Goal: Task Accomplishment & Management: Manage account settings

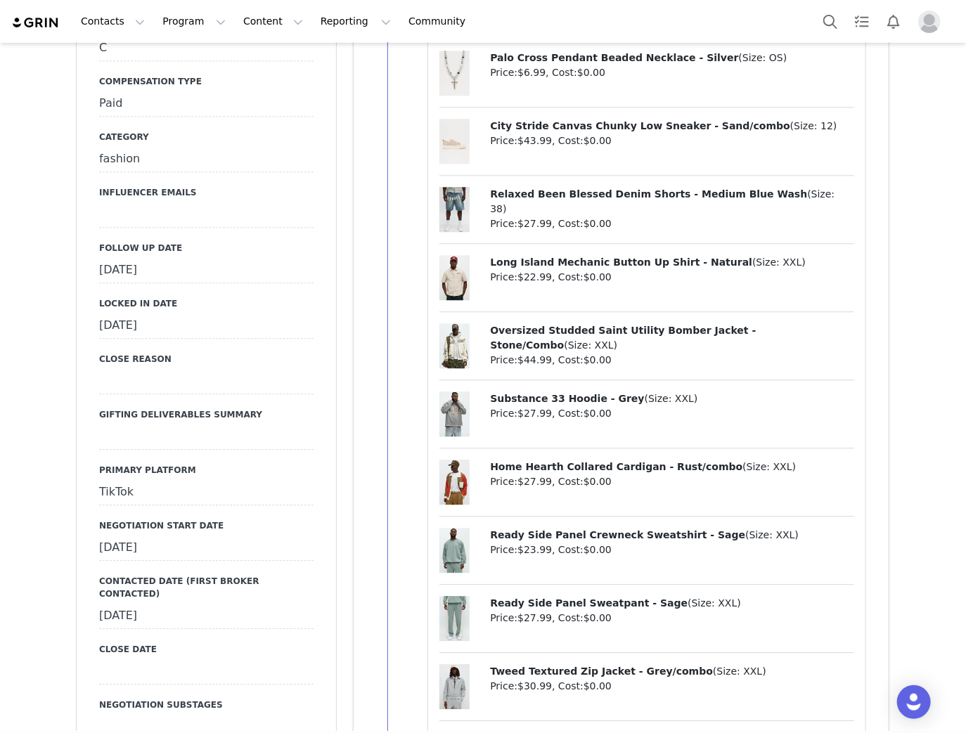
scroll to position [1575, 0]
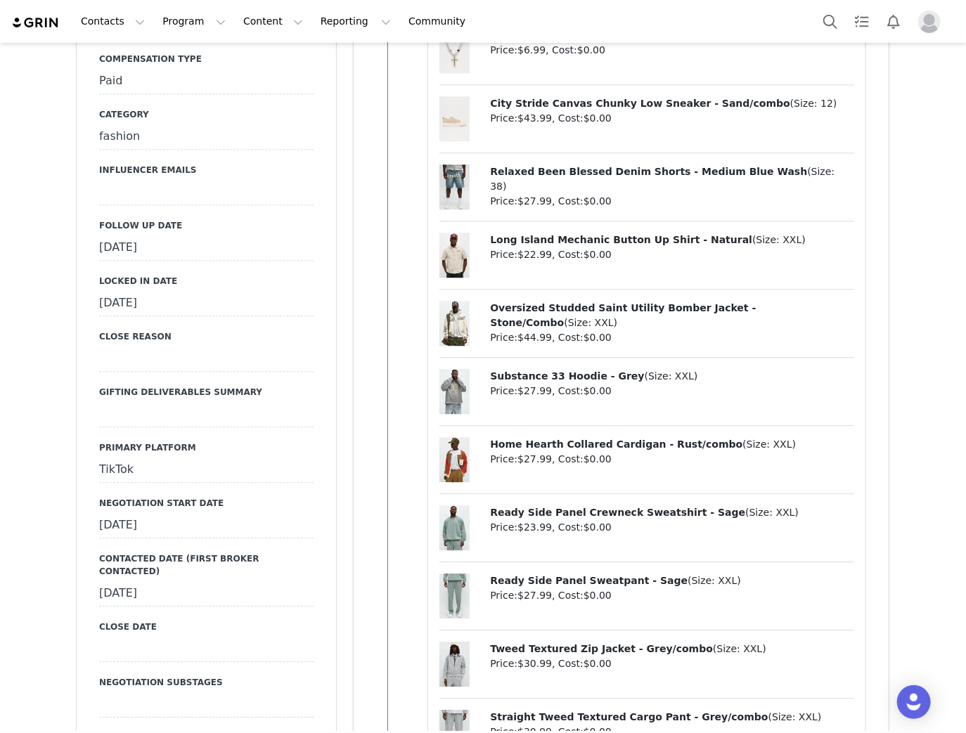
click at [160, 248] on div "September 23rd, 2025" at bounding box center [206, 248] width 214 height 25
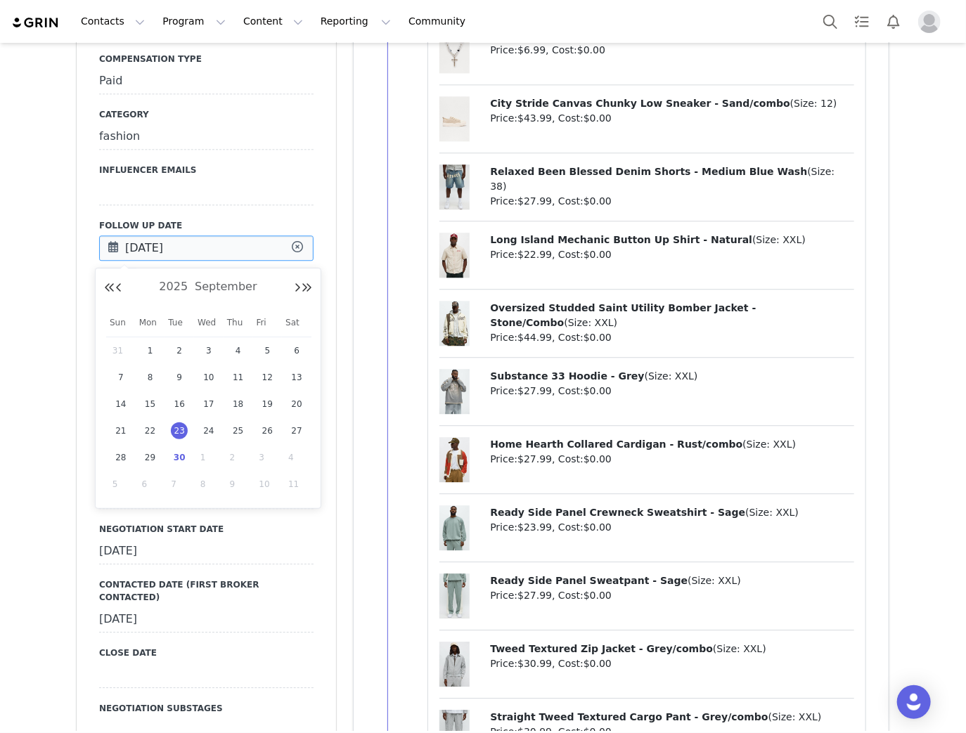
click at [160, 248] on input "Sep 23 2025" at bounding box center [206, 248] width 214 height 25
click at [176, 453] on span "30" at bounding box center [179, 457] width 17 height 17
type input "Sep 30 2025"
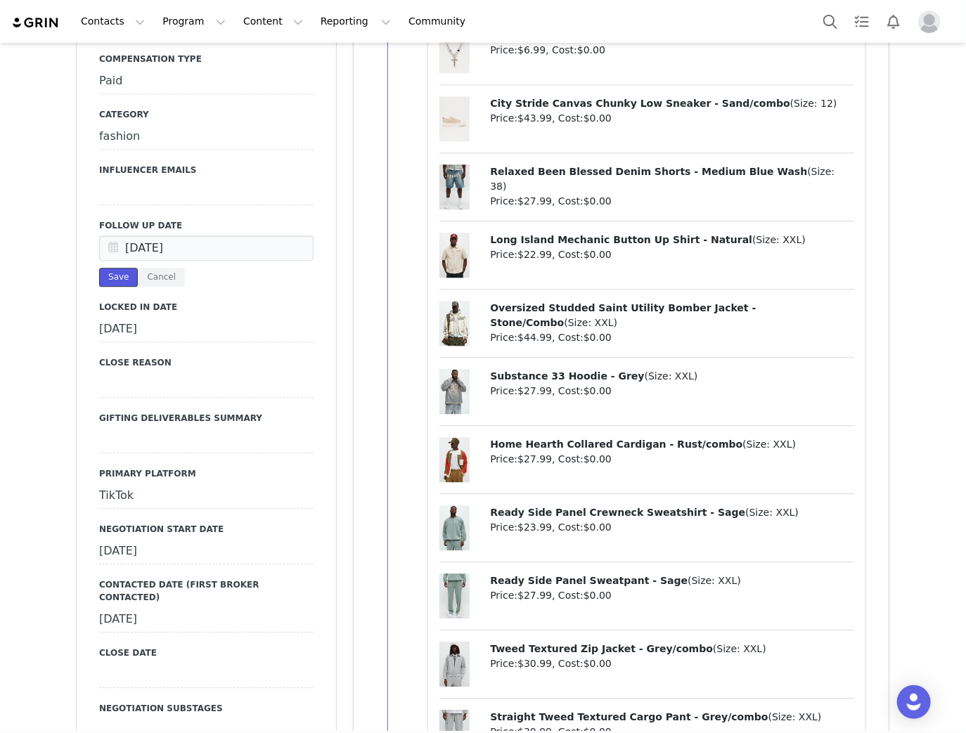
click at [100, 283] on button "Save" at bounding box center [118, 277] width 39 height 19
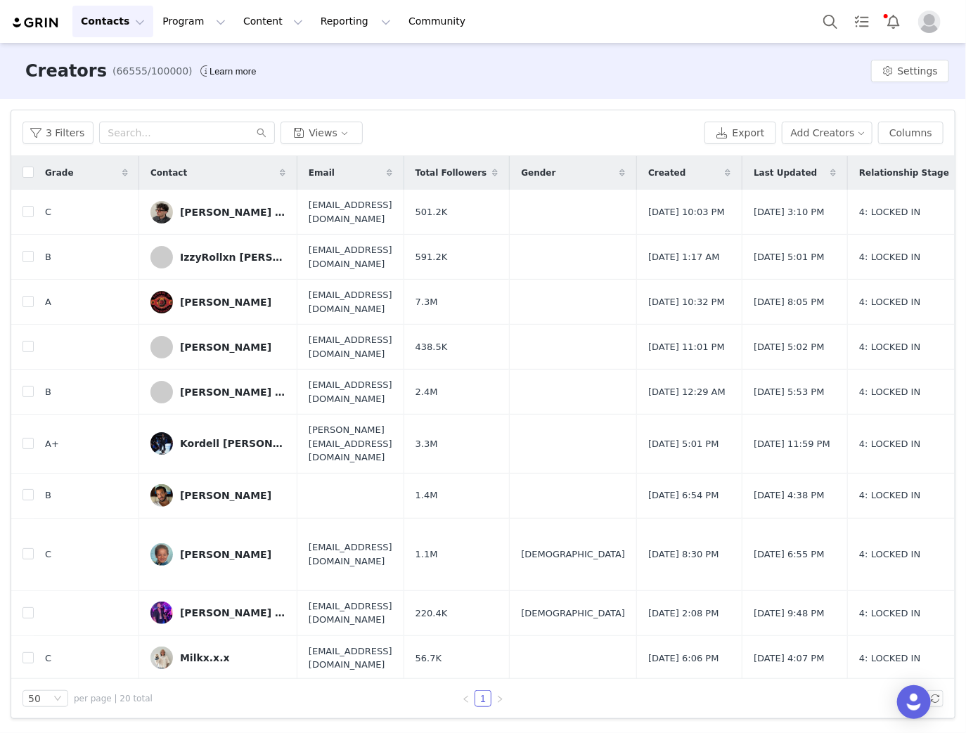
scroll to position [406, 0]
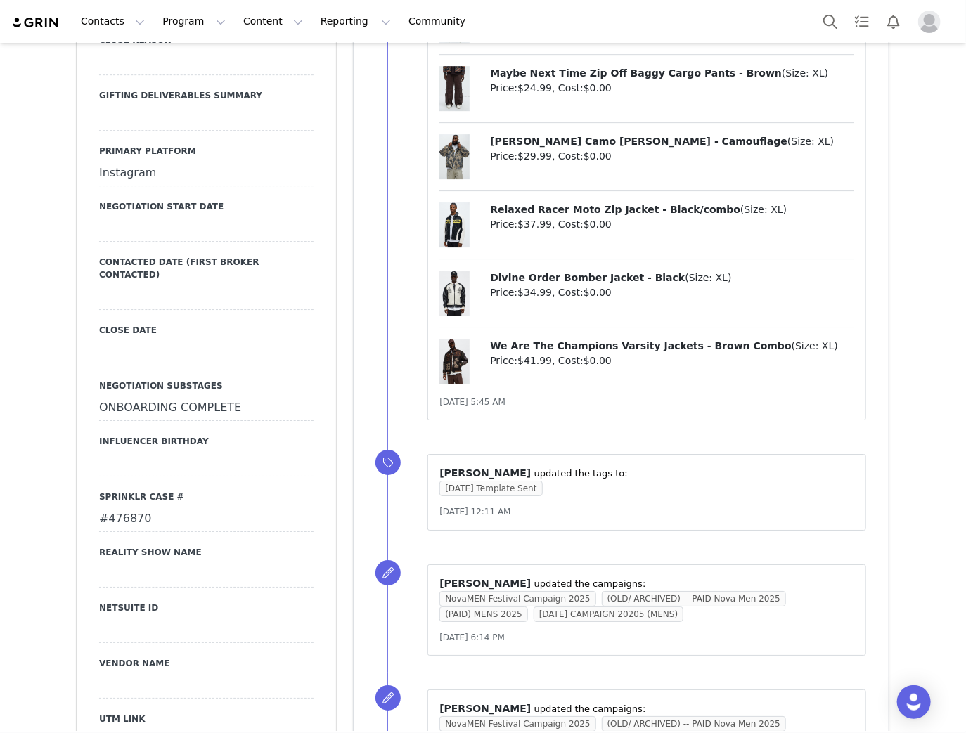
scroll to position [2025, 0]
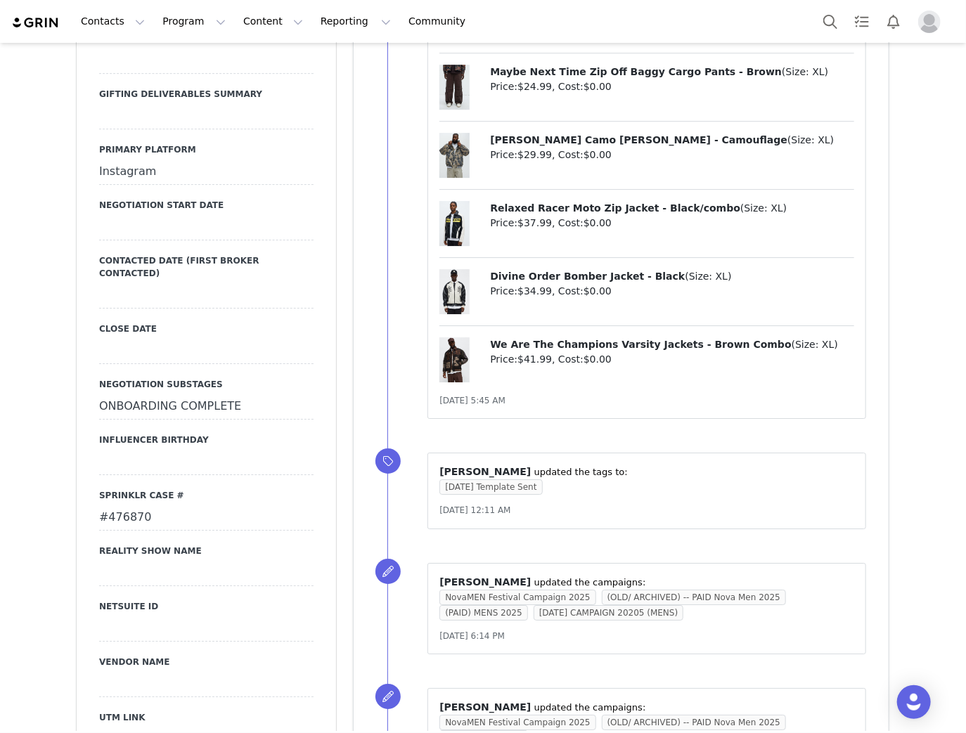
click at [113, 505] on div "#476870" at bounding box center [206, 517] width 214 height 25
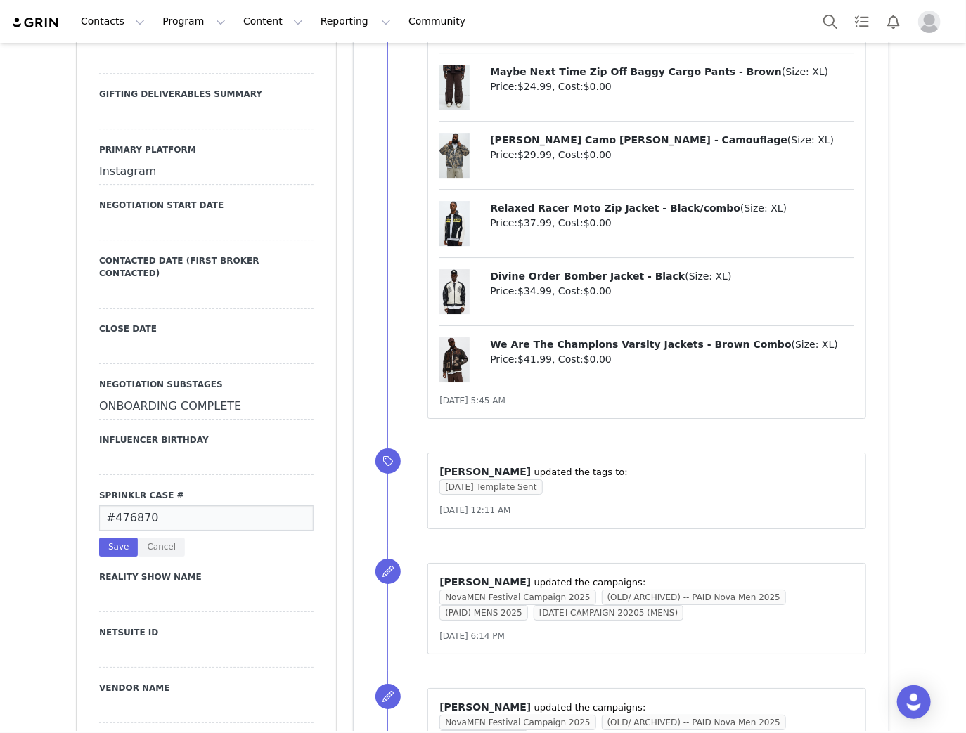
click at [113, 505] on input "#476870" at bounding box center [206, 517] width 214 height 25
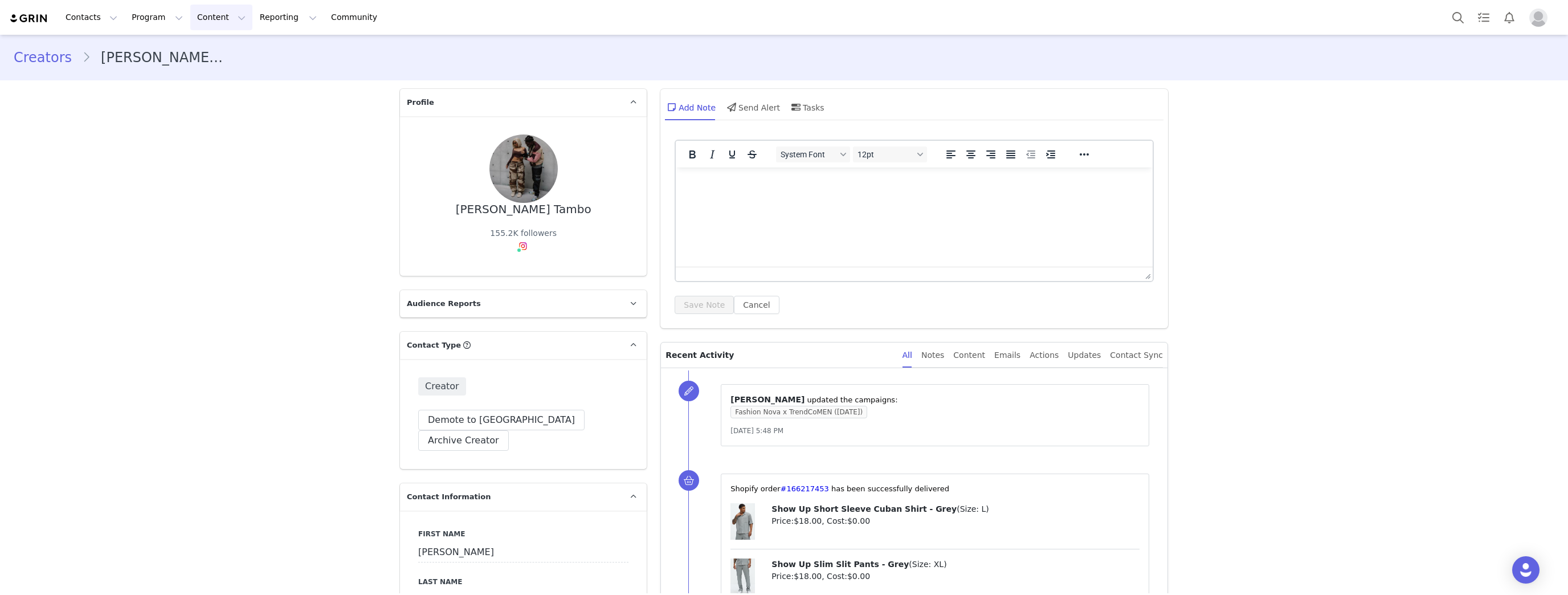
click at [204, 18] on button "Content Content" at bounding box center [221, 18] width 62 height 26
click at [146, 17] on button "Program Program" at bounding box center [157, 18] width 65 height 26
click at [152, 71] on p "Campaigns" at bounding box center [149, 71] width 45 height 12
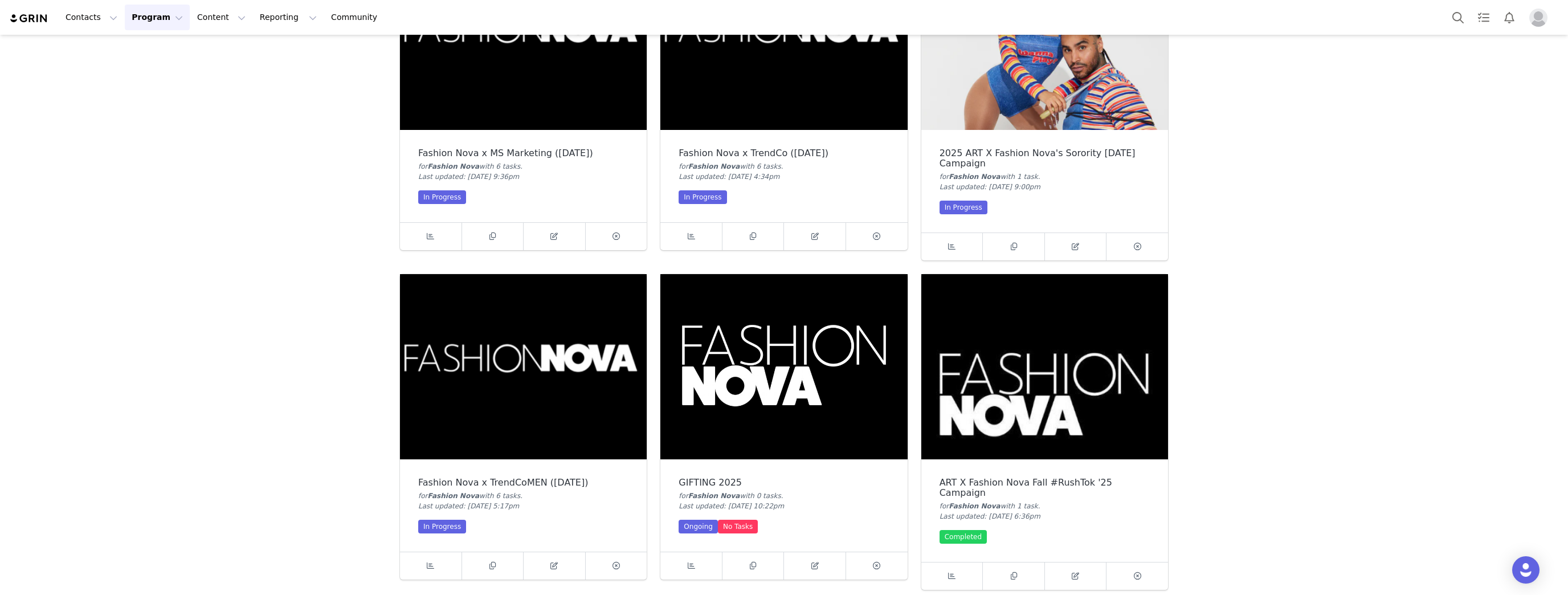
scroll to position [182, 0]
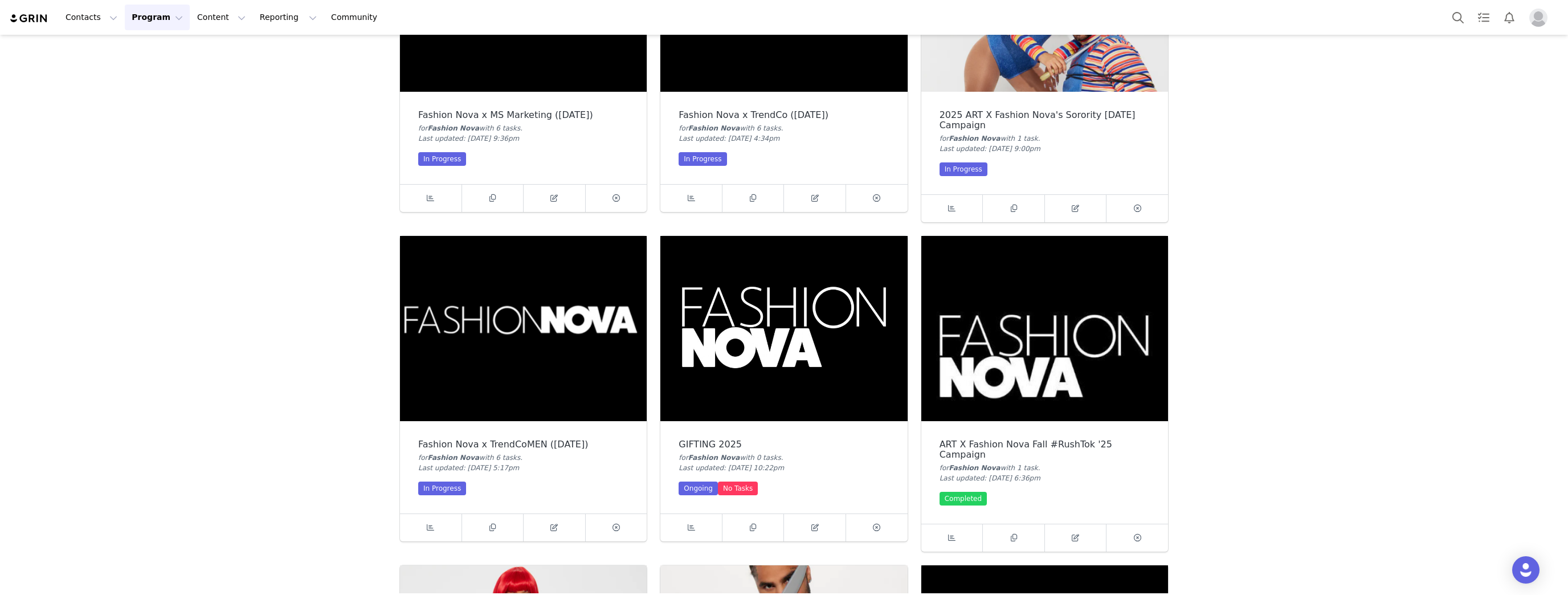
click at [489, 294] on img at bounding box center [523, 328] width 246 height 185
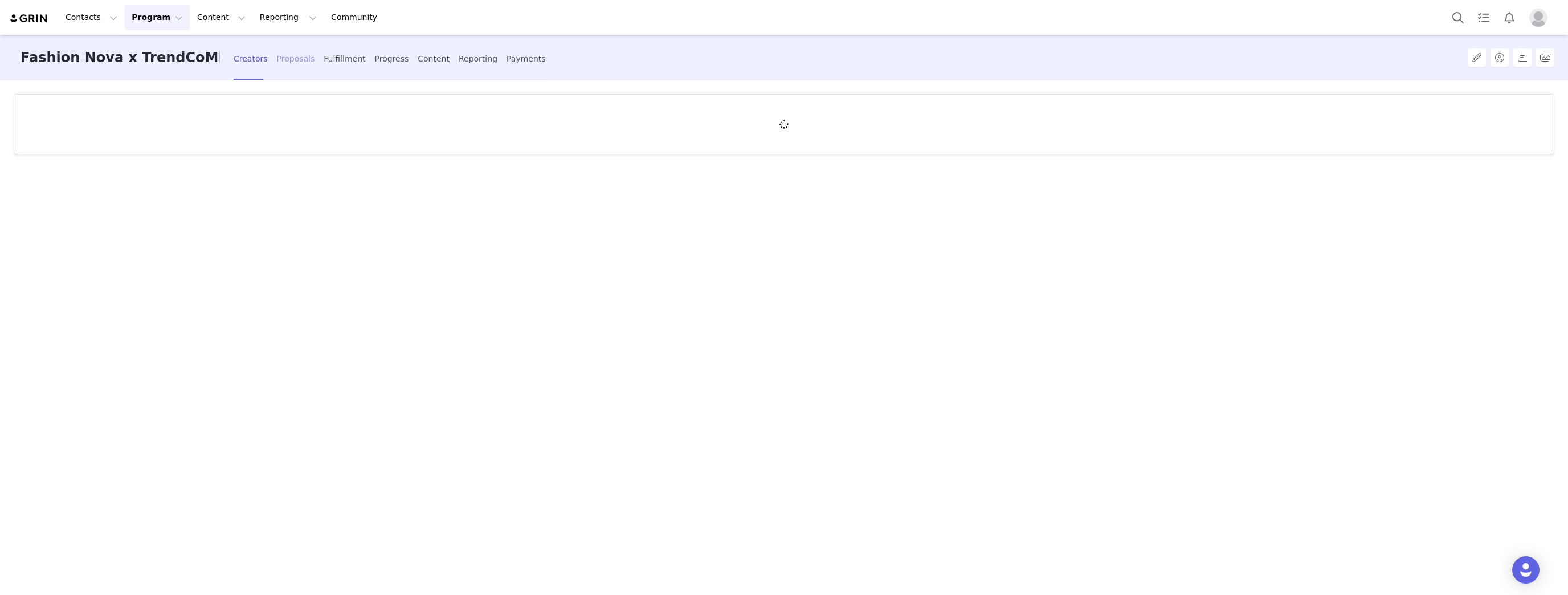
click at [287, 58] on div "Proposals" at bounding box center [296, 58] width 38 height 30
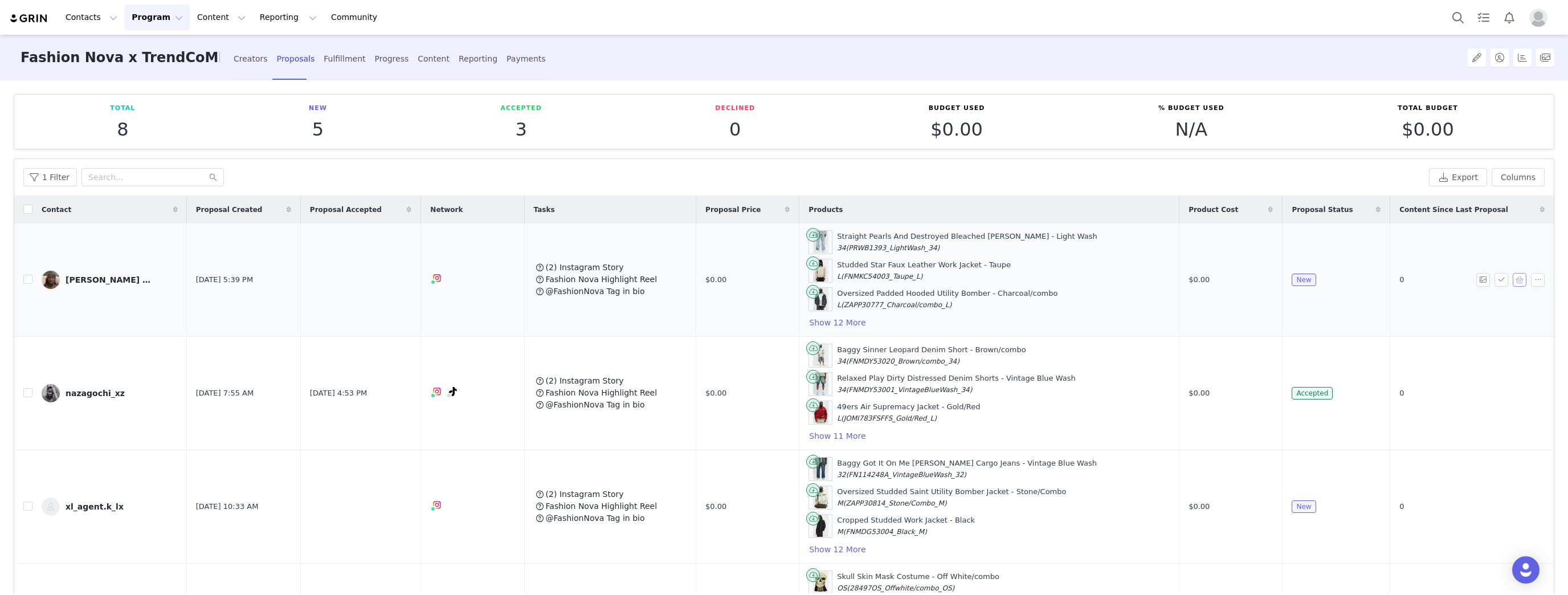
click at [1512, 280] on button "button" at bounding box center [1519, 280] width 14 height 14
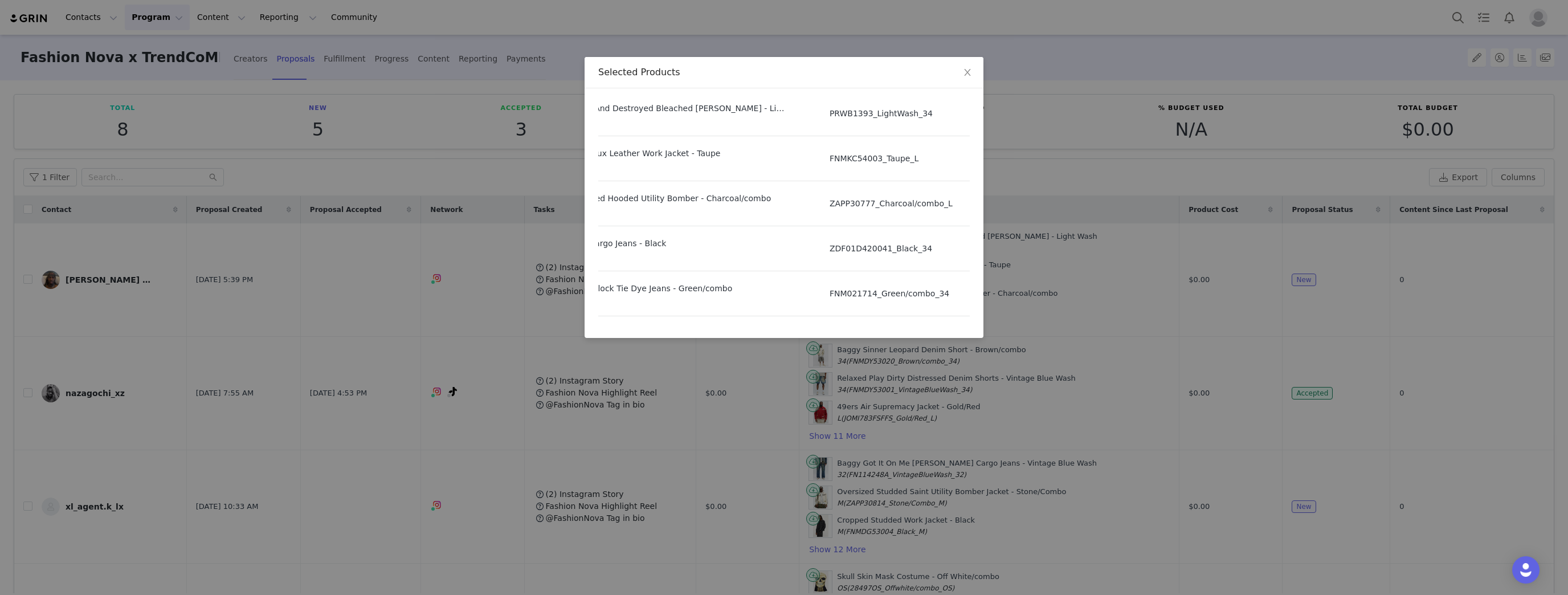
scroll to position [0, 100]
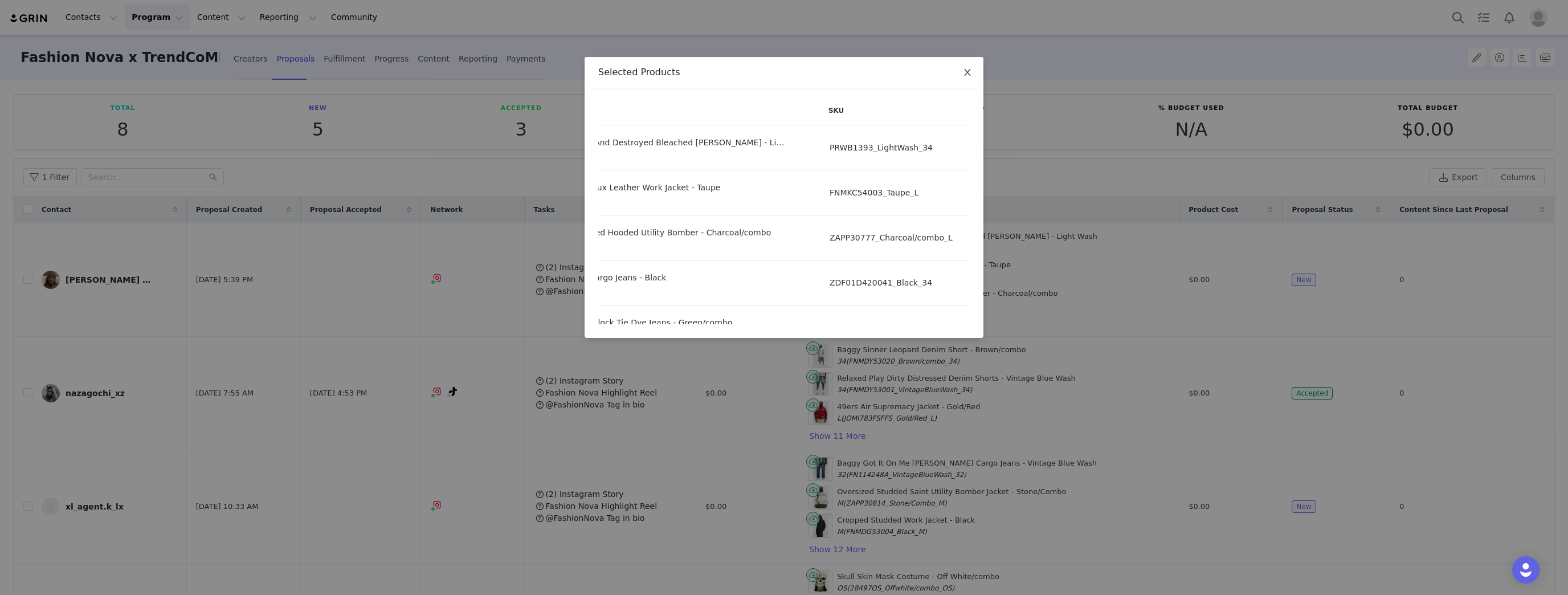
click at [972, 75] on span "Close" at bounding box center [967, 72] width 32 height 32
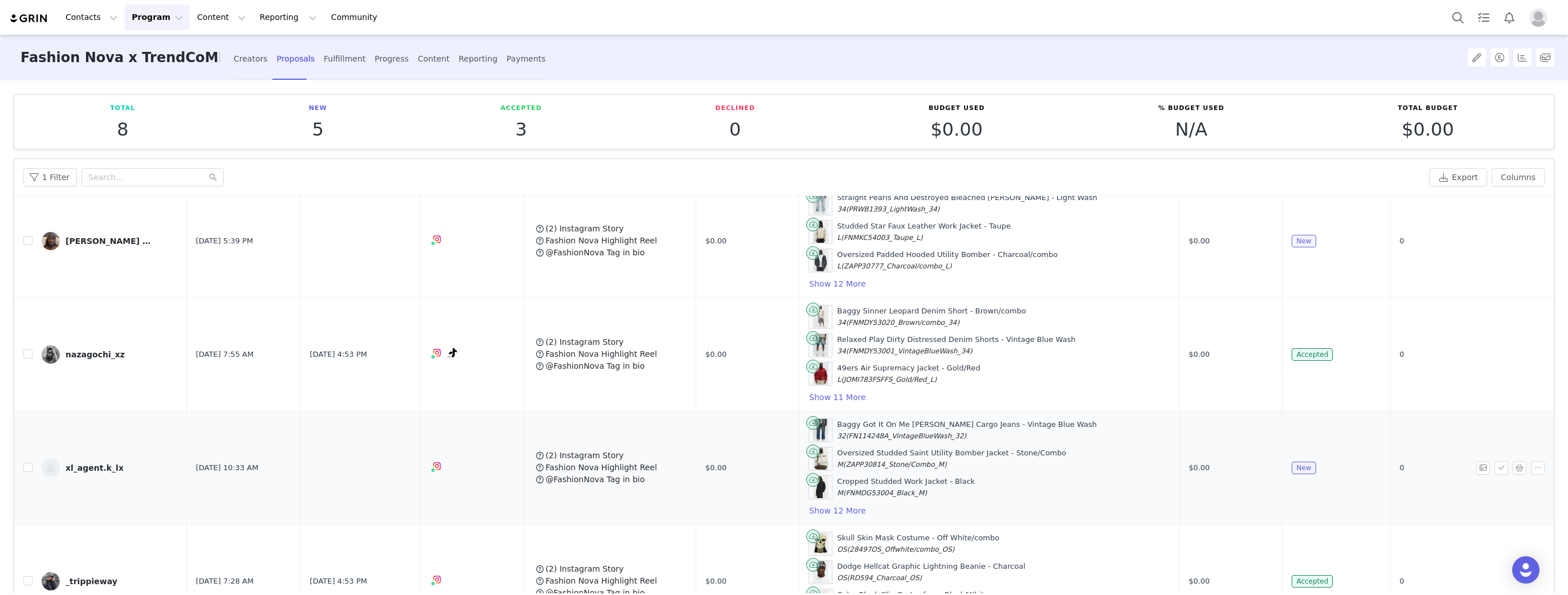
scroll to position [91, 0]
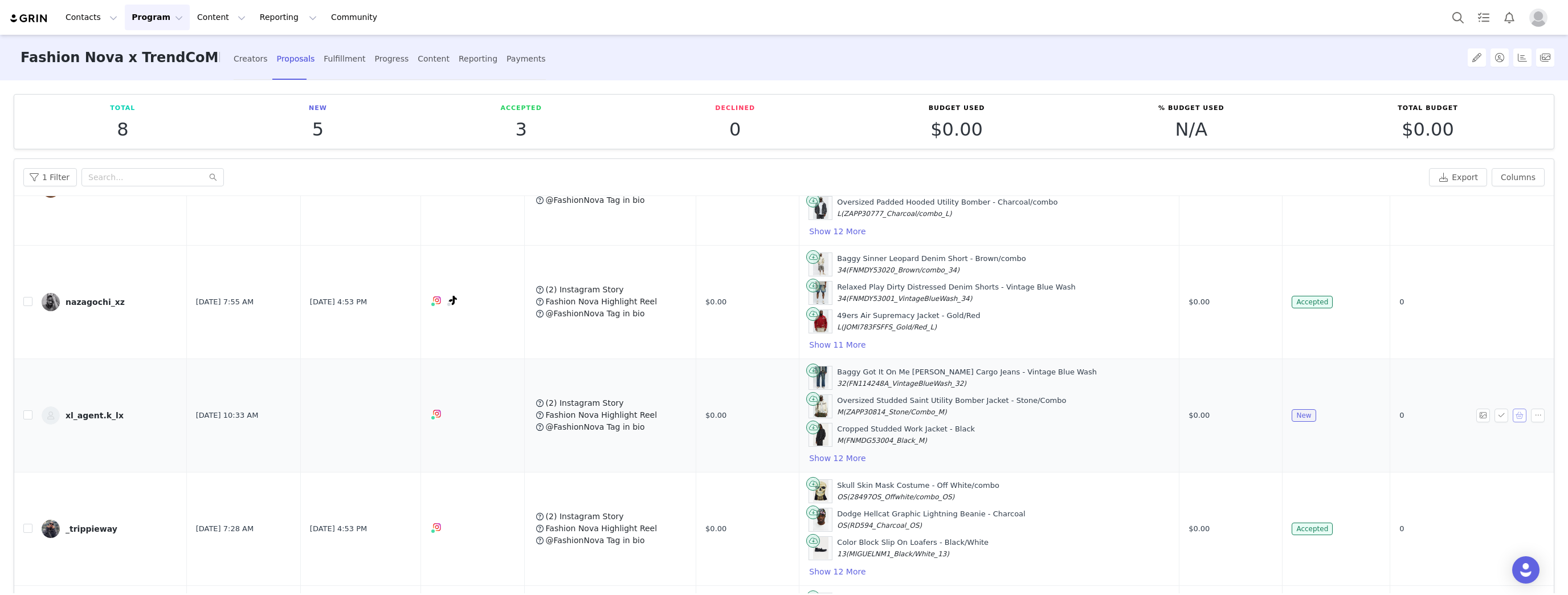
click at [1512, 409] on button "button" at bounding box center [1519, 415] width 14 height 14
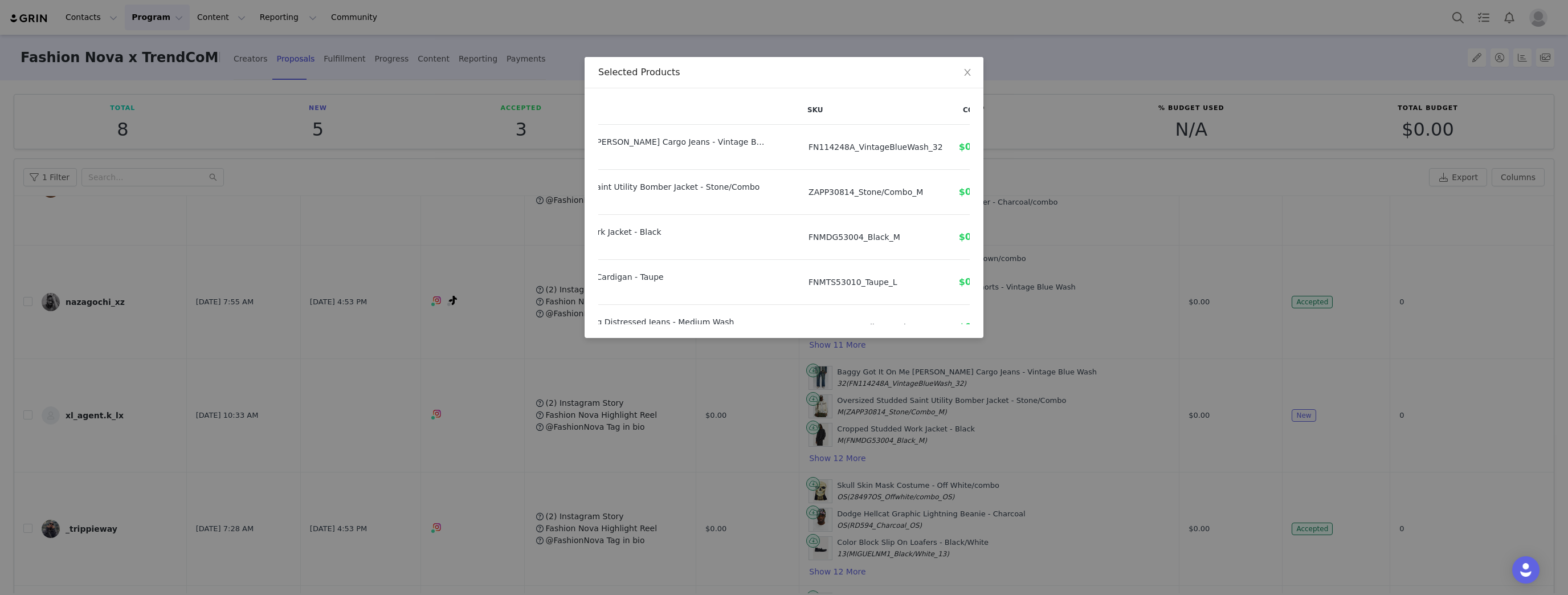
scroll to position [0, 121]
click at [966, 77] on icon "icon: close" at bounding box center [967, 72] width 9 height 9
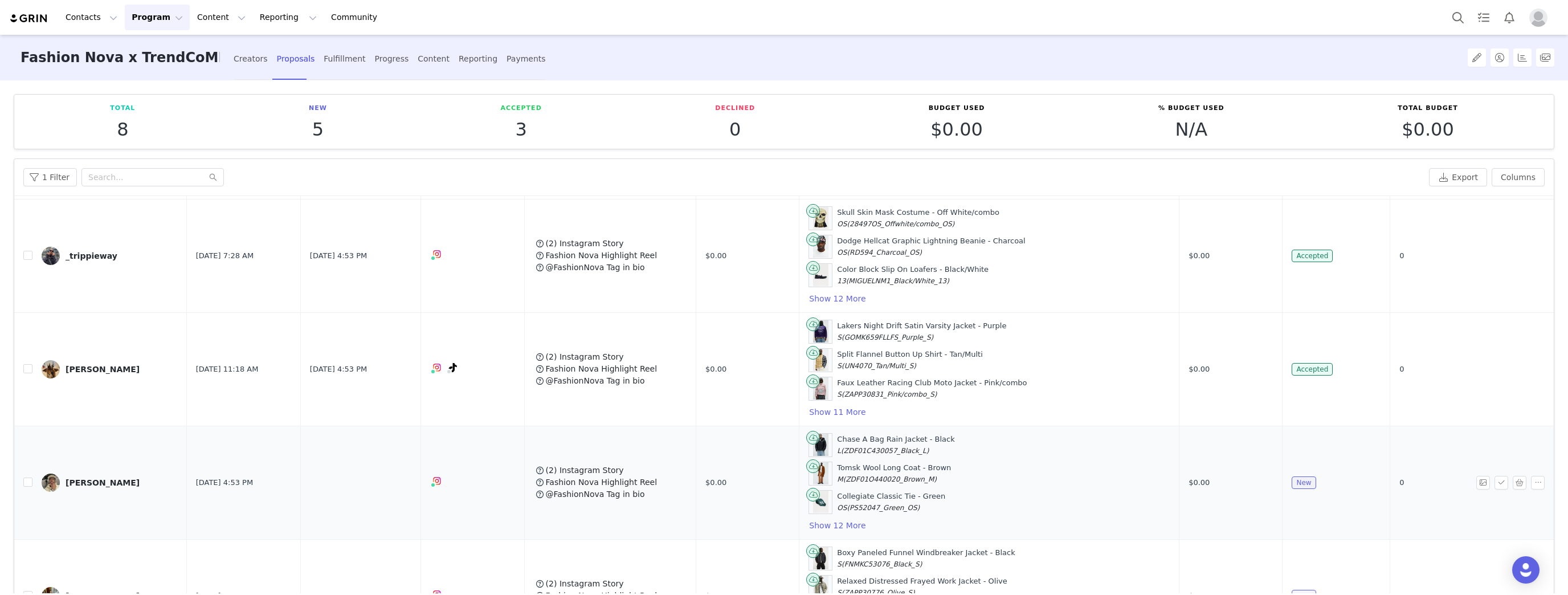
scroll to position [365, 0]
click at [1512, 475] on button "button" at bounding box center [1519, 482] width 14 height 14
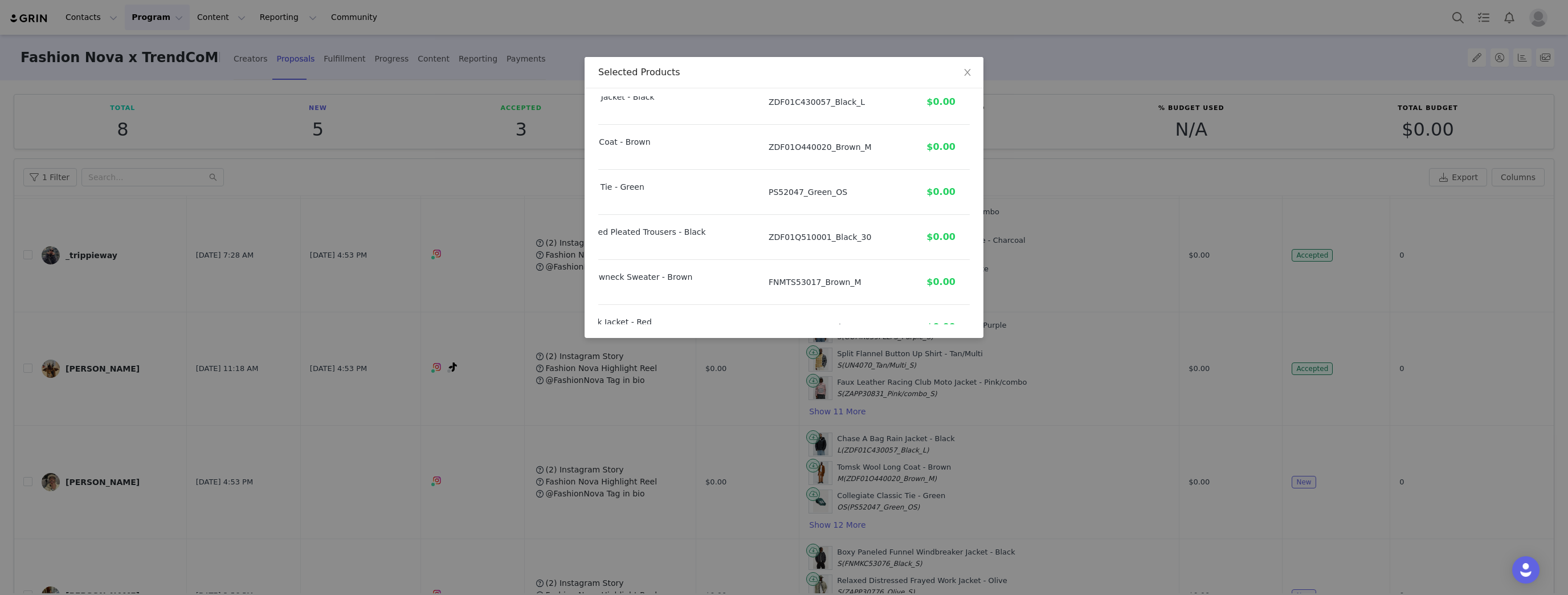
scroll to position [0, 106]
click at [966, 75] on icon "icon: close" at bounding box center [967, 72] width 6 height 6
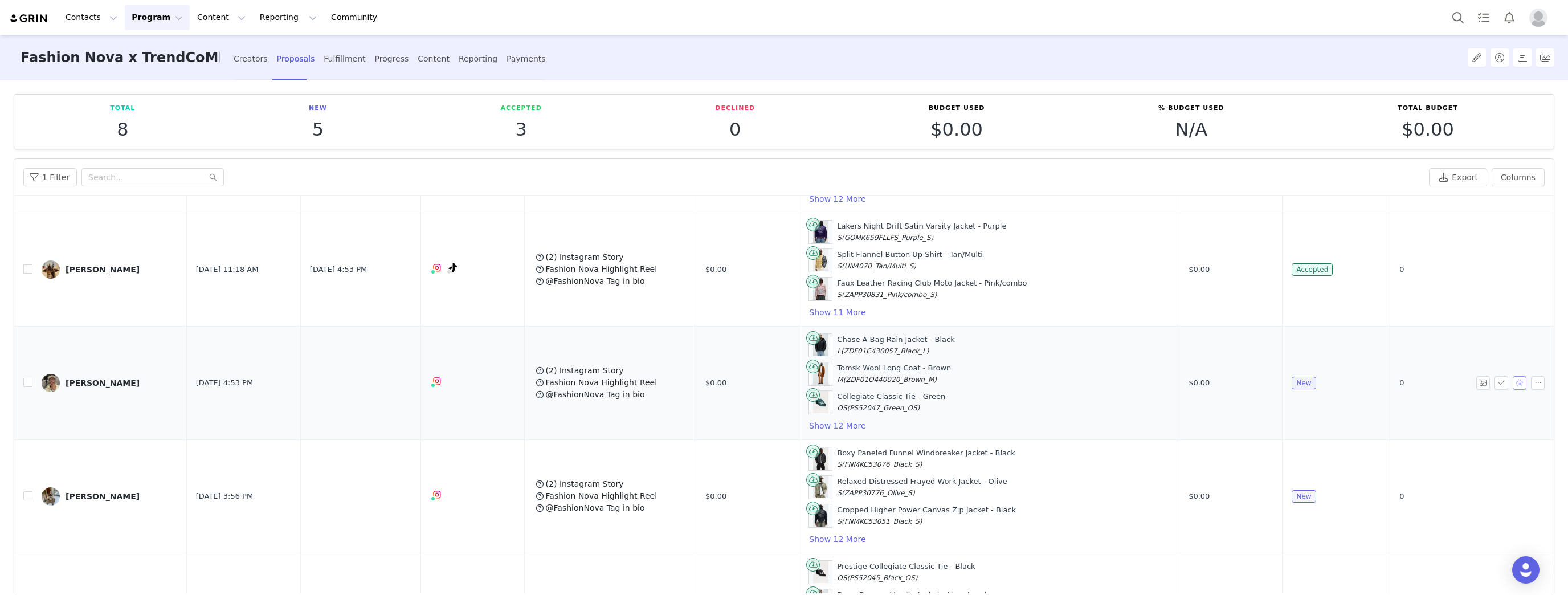
scroll to position [502, 0]
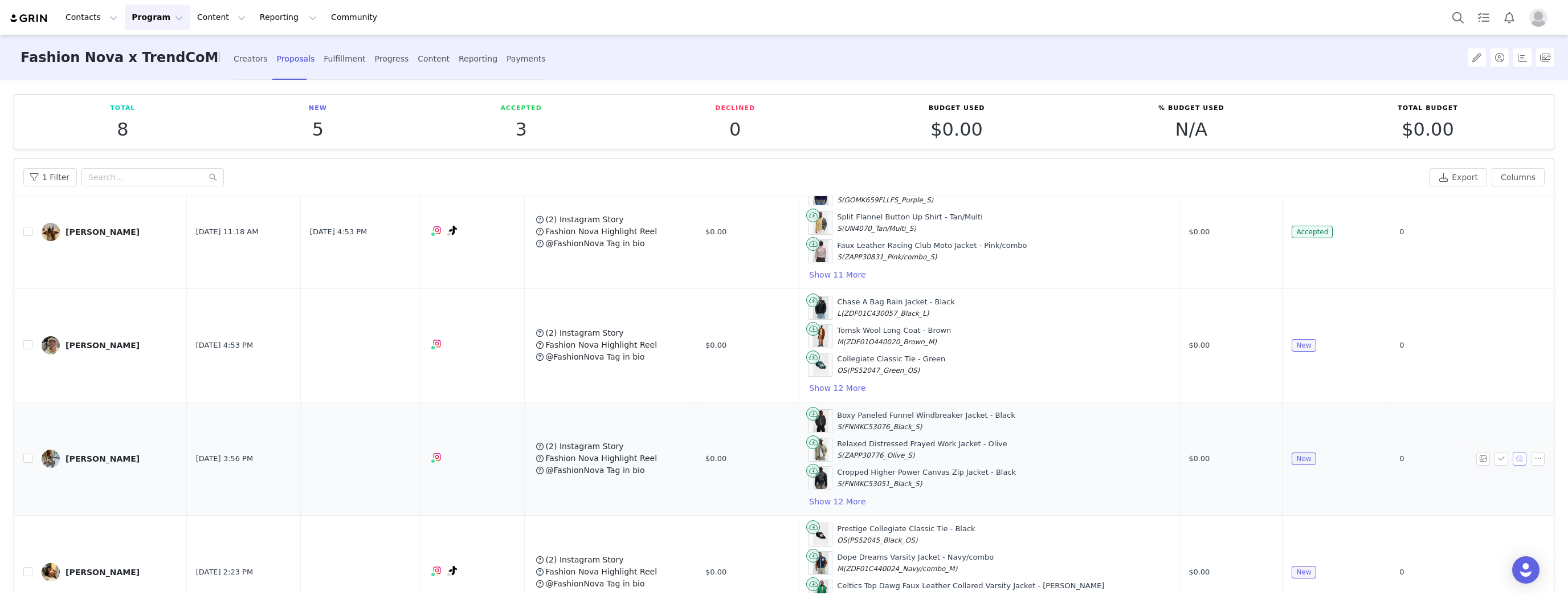
click at [1512, 452] on button "button" at bounding box center [1519, 458] width 14 height 14
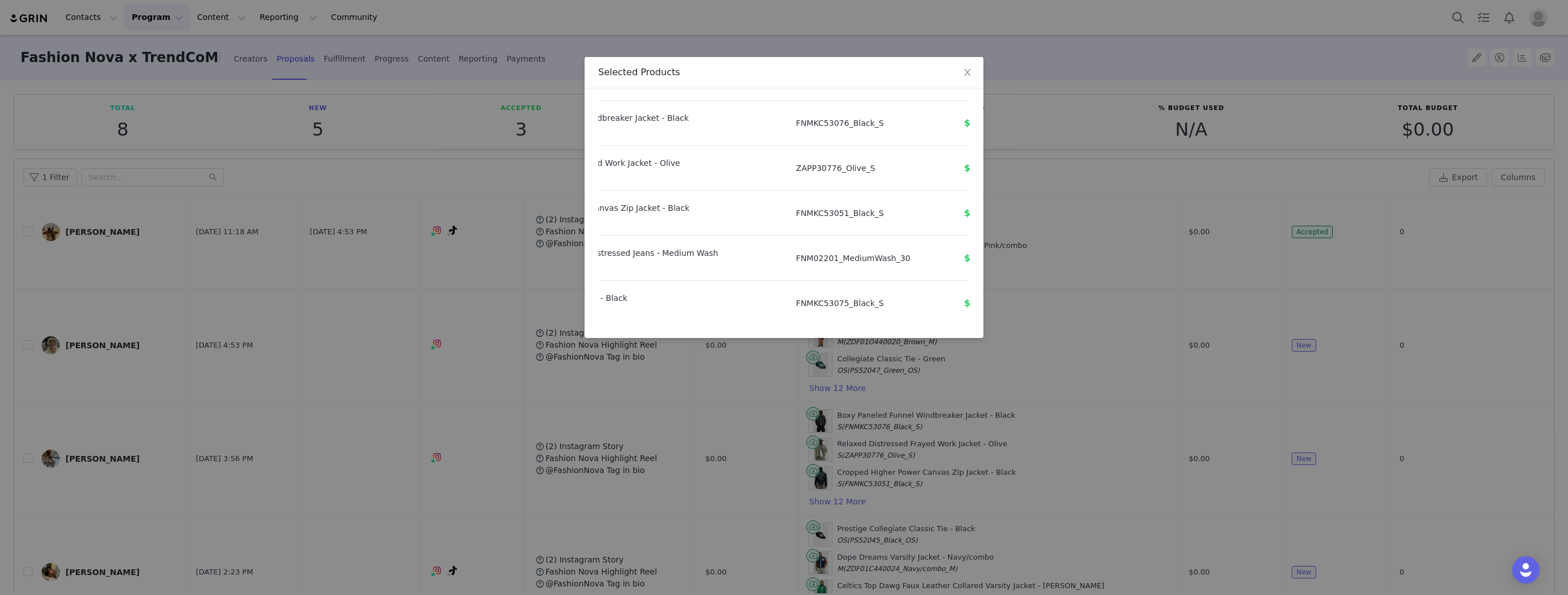
scroll to position [0, 137]
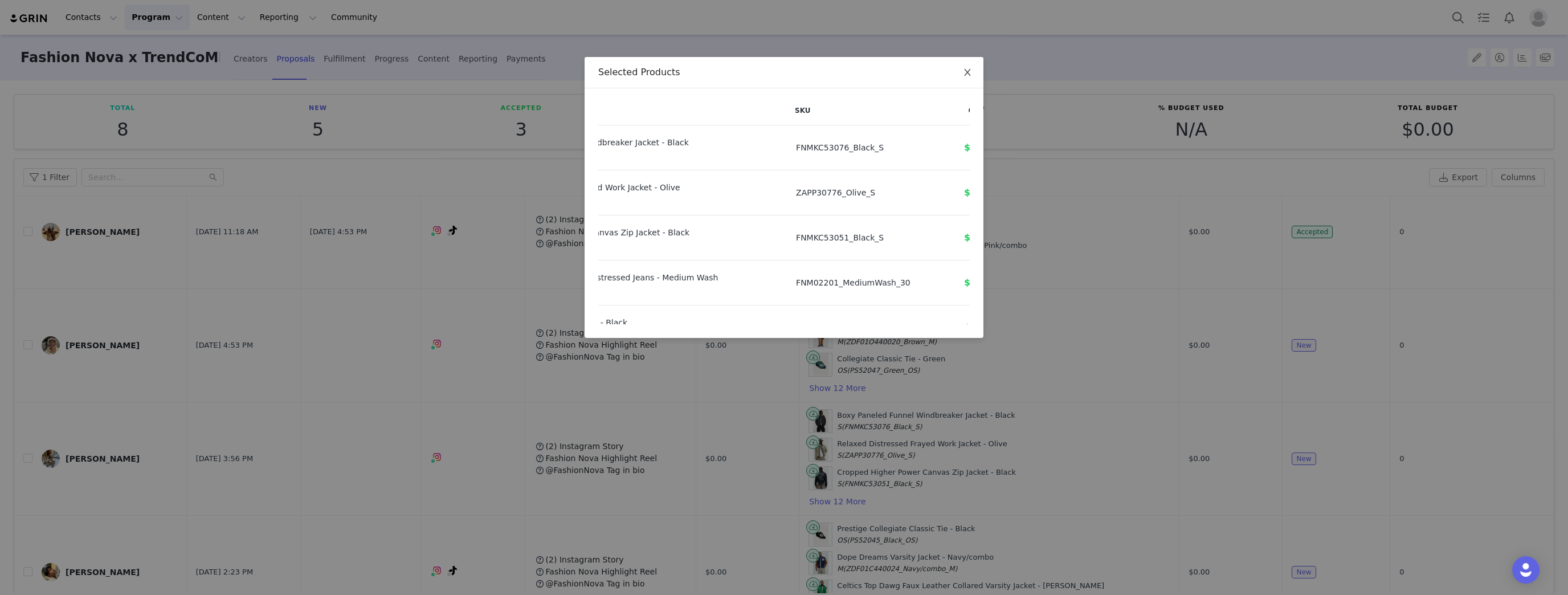
click at [962, 68] on span "Close" at bounding box center [967, 72] width 32 height 32
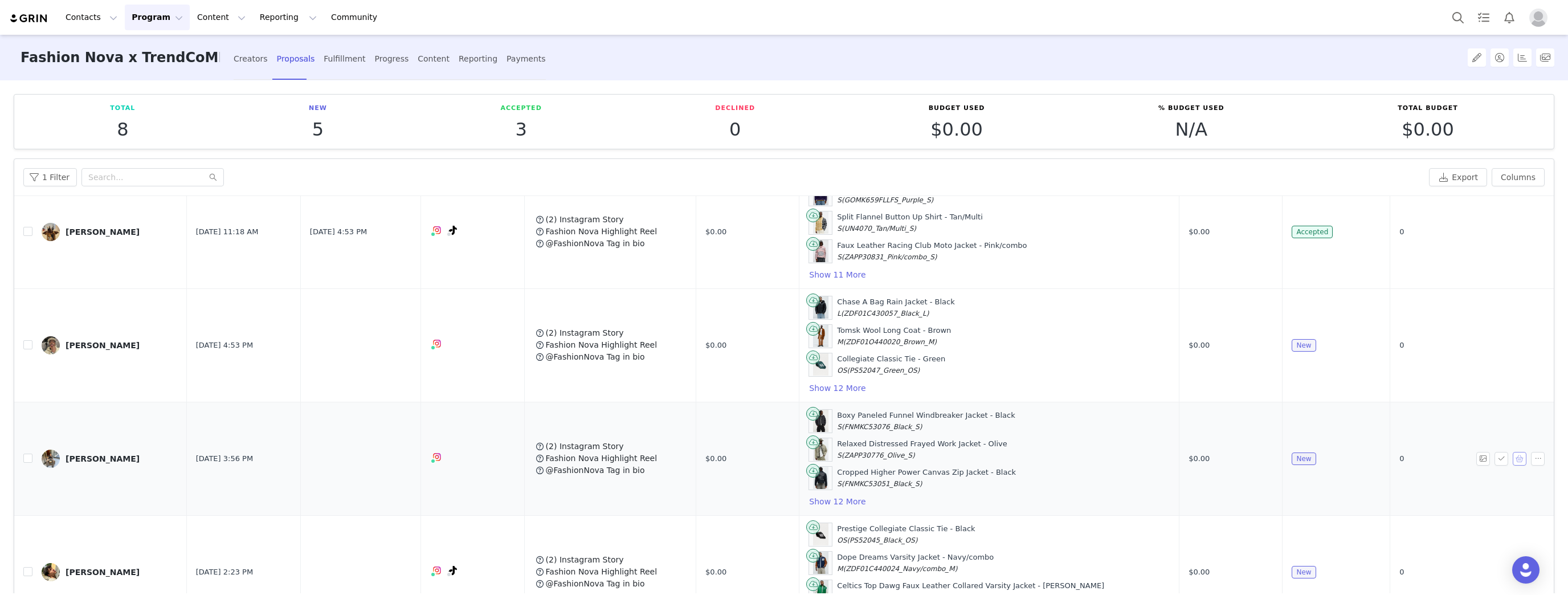
scroll to position [503, 0]
click at [1512, 563] on button "button" at bounding box center [1519, 570] width 14 height 14
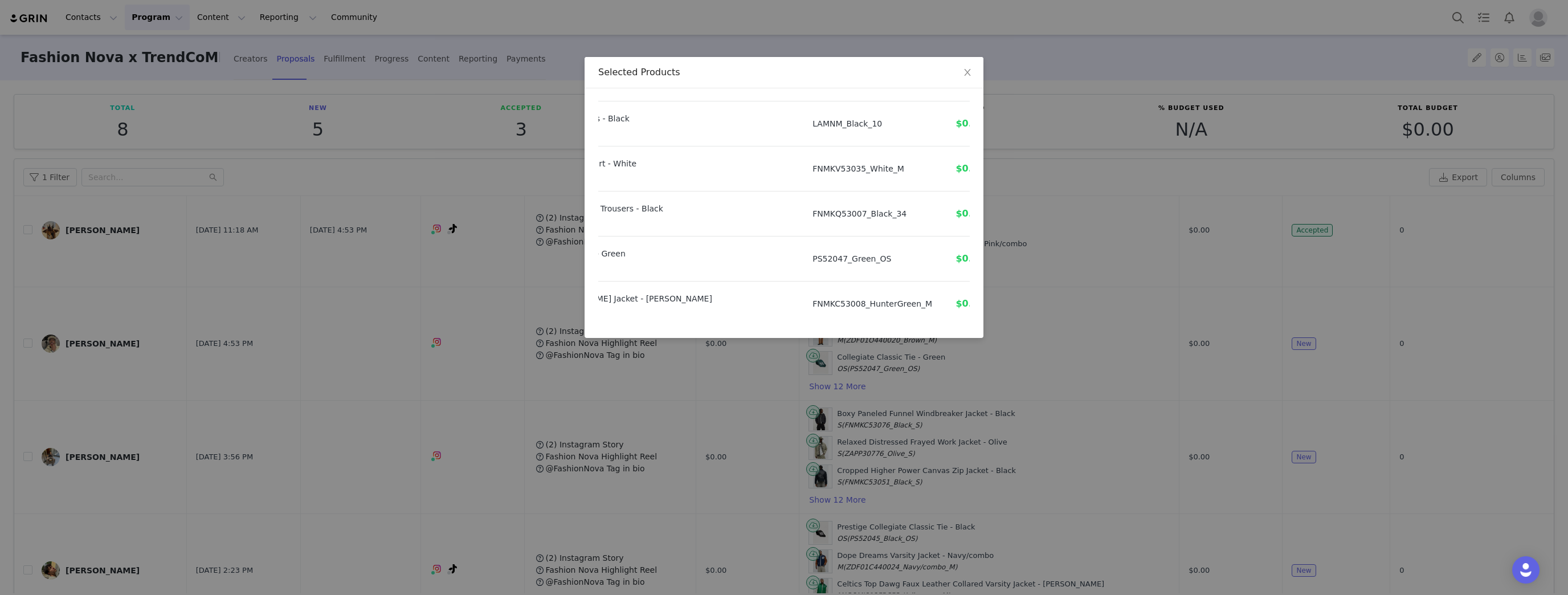
scroll to position [502, 125]
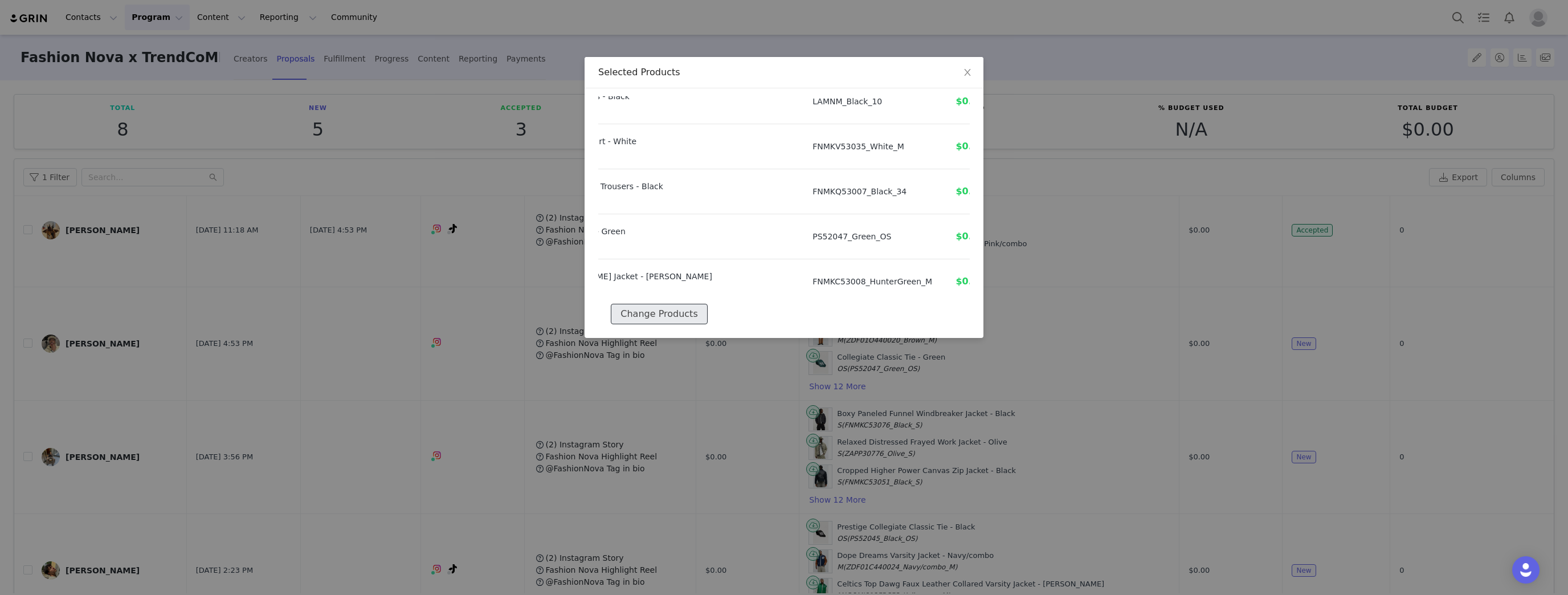
click at [663, 304] on button "Change Products" at bounding box center [659, 314] width 96 height 20
select select "27317759"
select select "24945569"
select select "24162888"
select select "24218980"
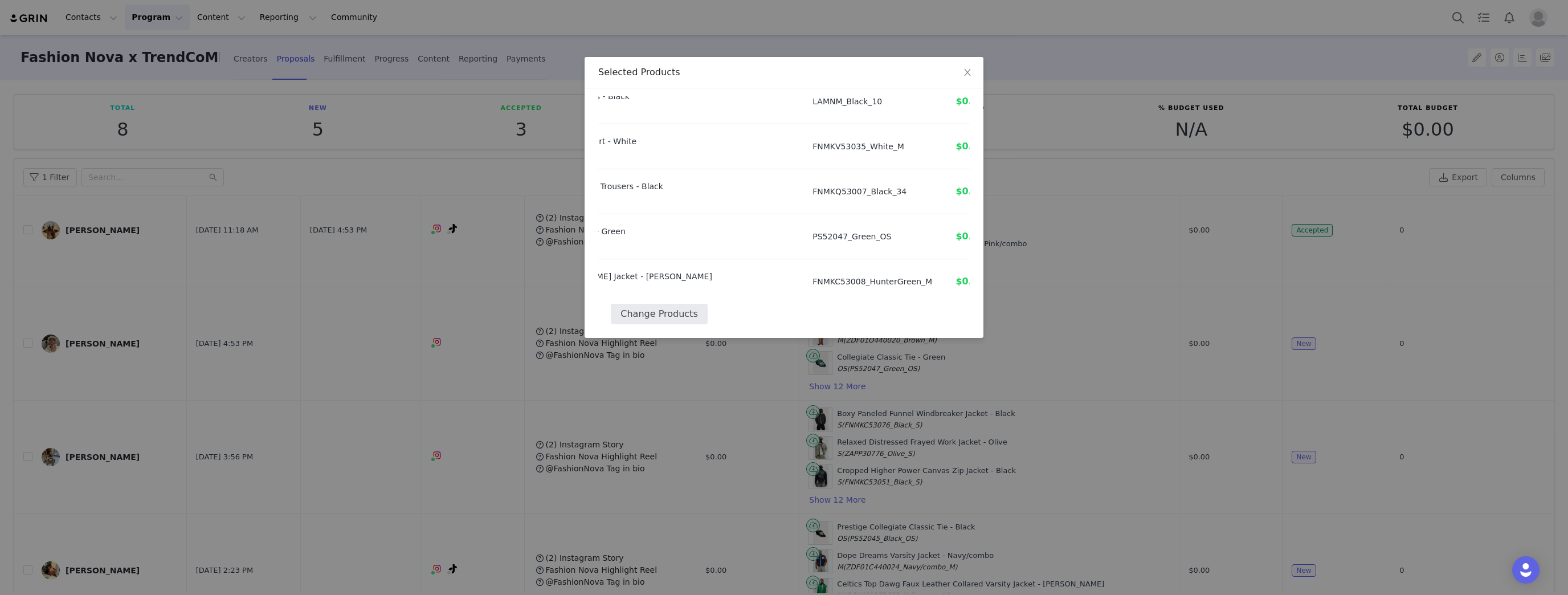
select select "24162598"
select select "24162774"
select select "26457052"
select select "25915039"
select select "27798579"
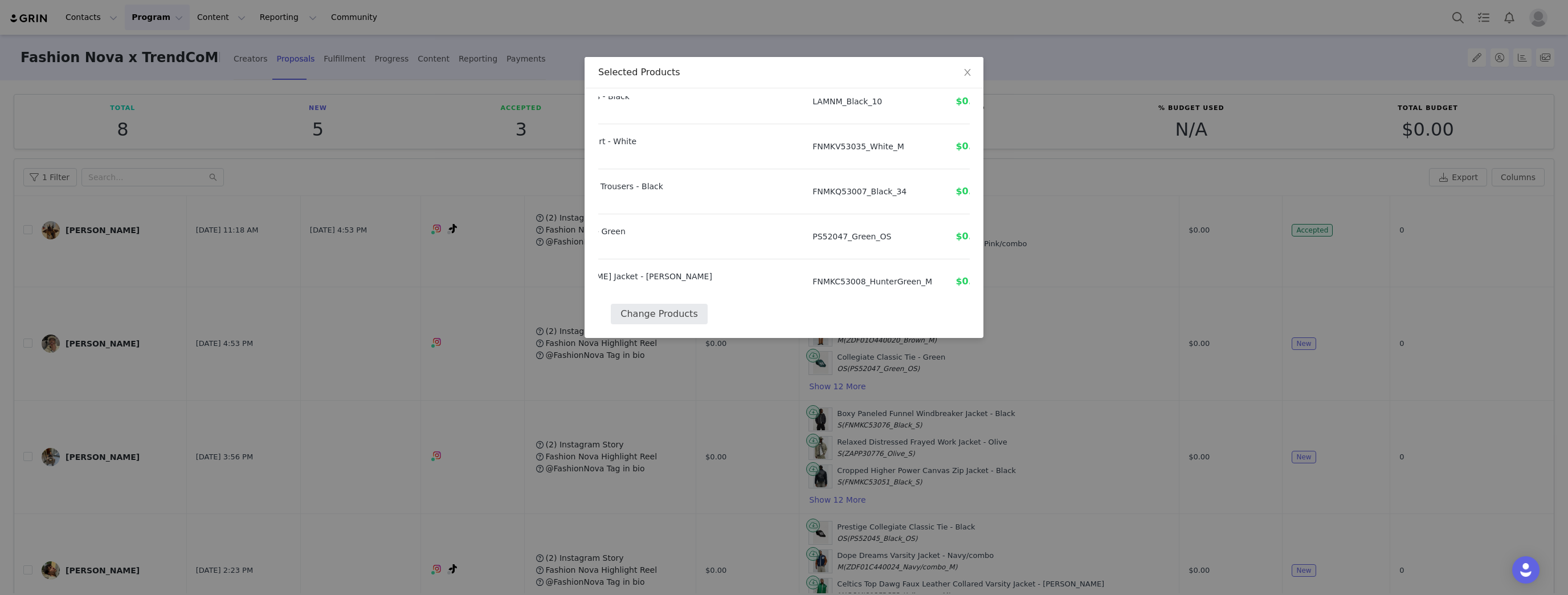
select select "27819131"
select select "26253465"
select select "27458956"
select select "27918489"
select select "27317762"
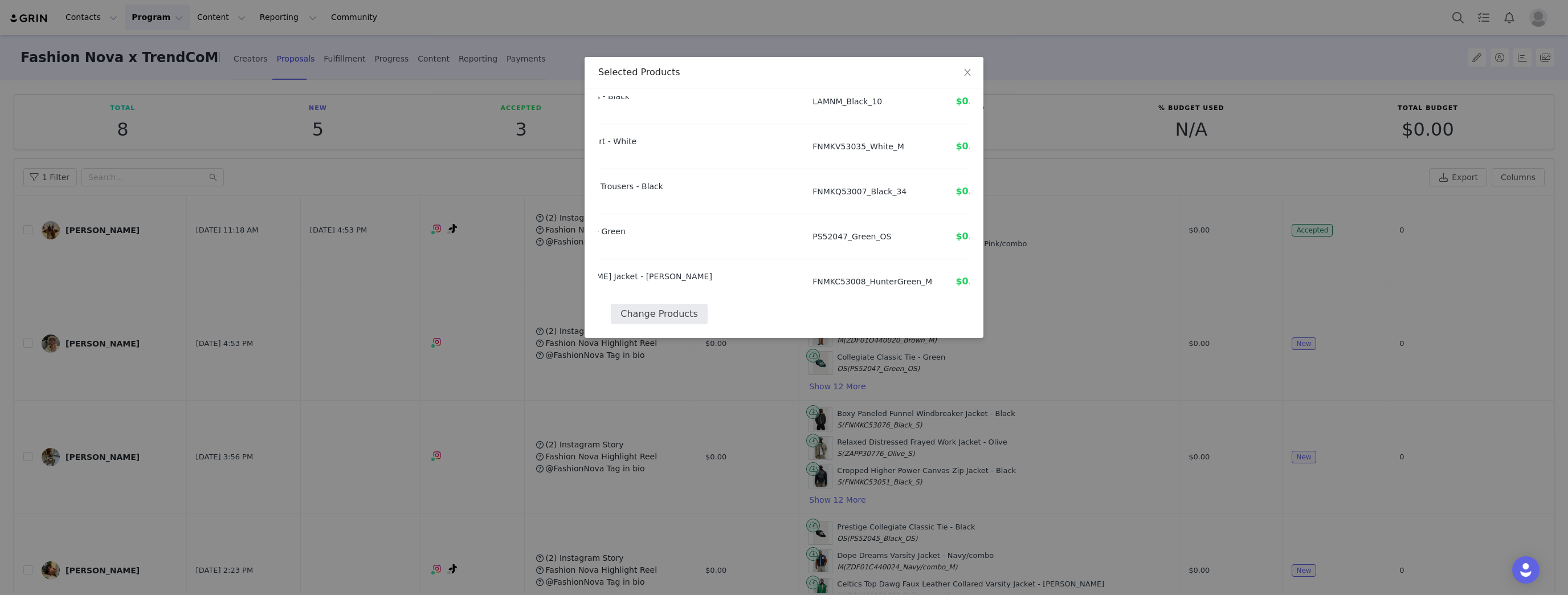
select select "27823048"
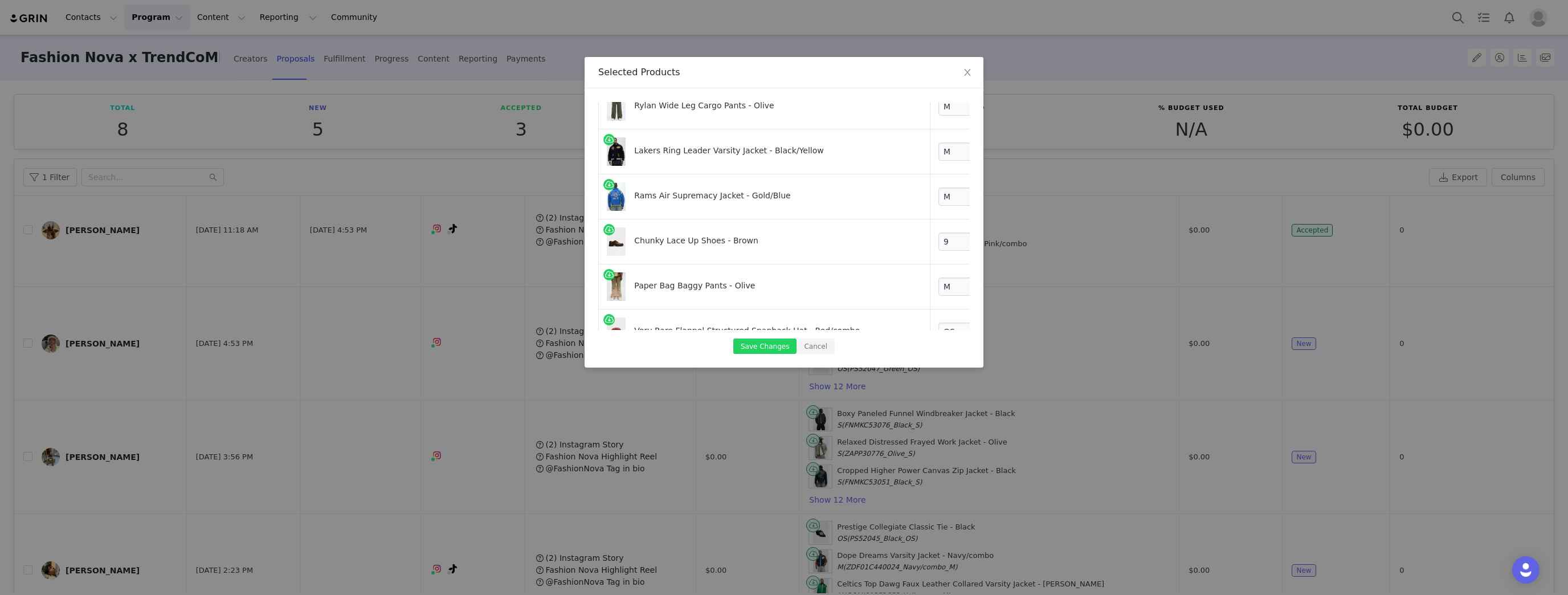
scroll to position [182, 25]
click at [1004, 196] on link at bounding box center [1010, 199] width 11 height 11
select select "26457052"
select select "25915039"
select select "27798579"
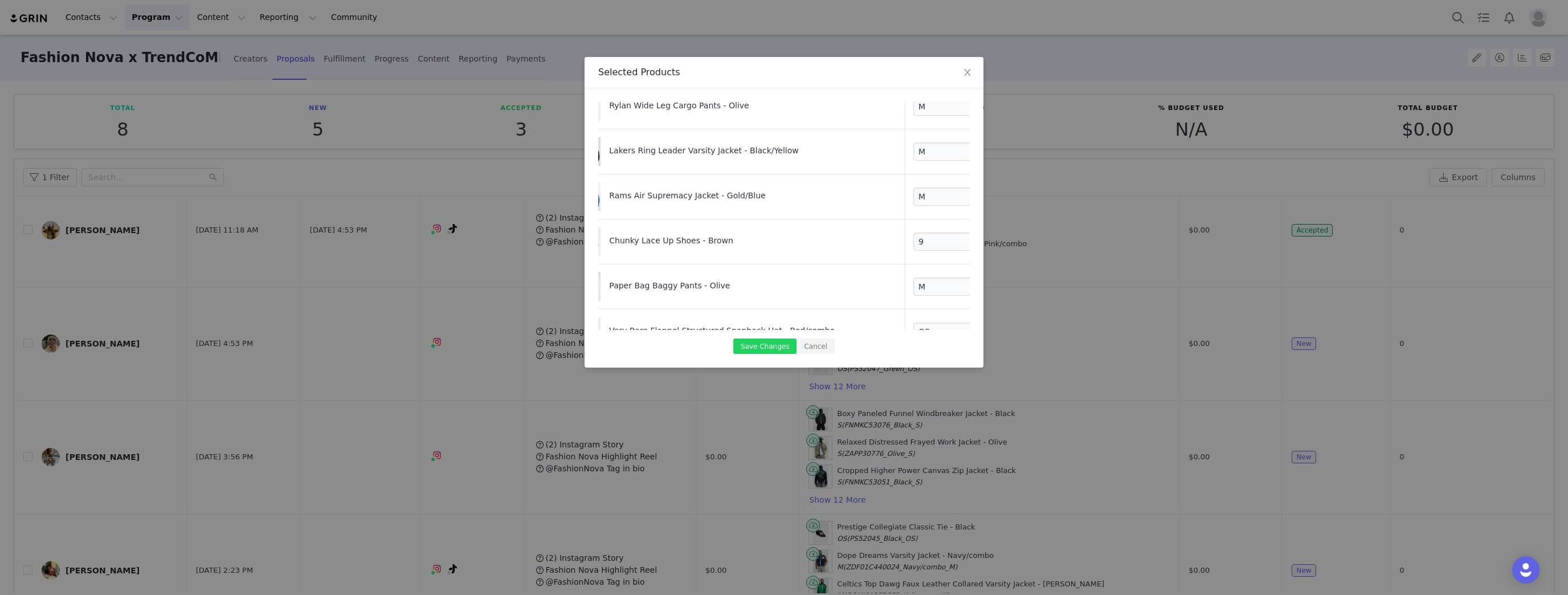
select select "27819131"
select select "26253465"
select select "27458956"
select select "27918489"
select select "27317762"
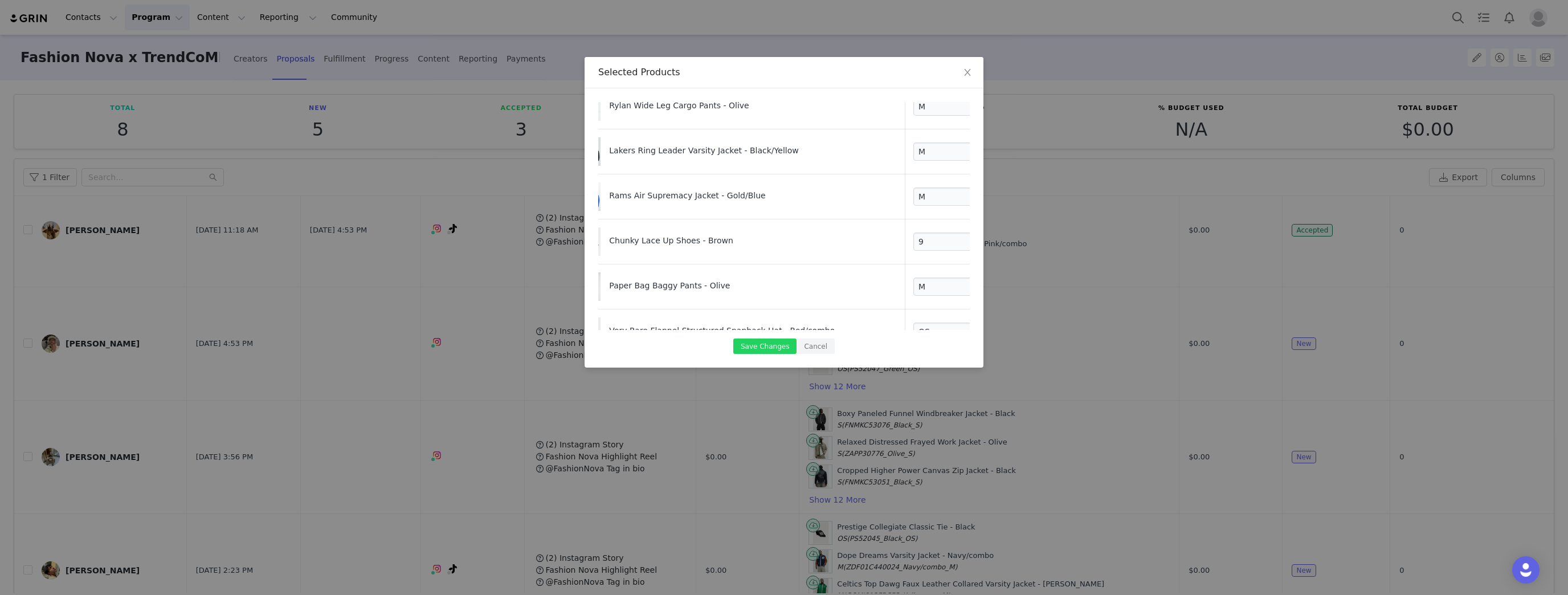
select select "27823048"
click at [768, 347] on button "Save Changes" at bounding box center [765, 346] width 63 height 15
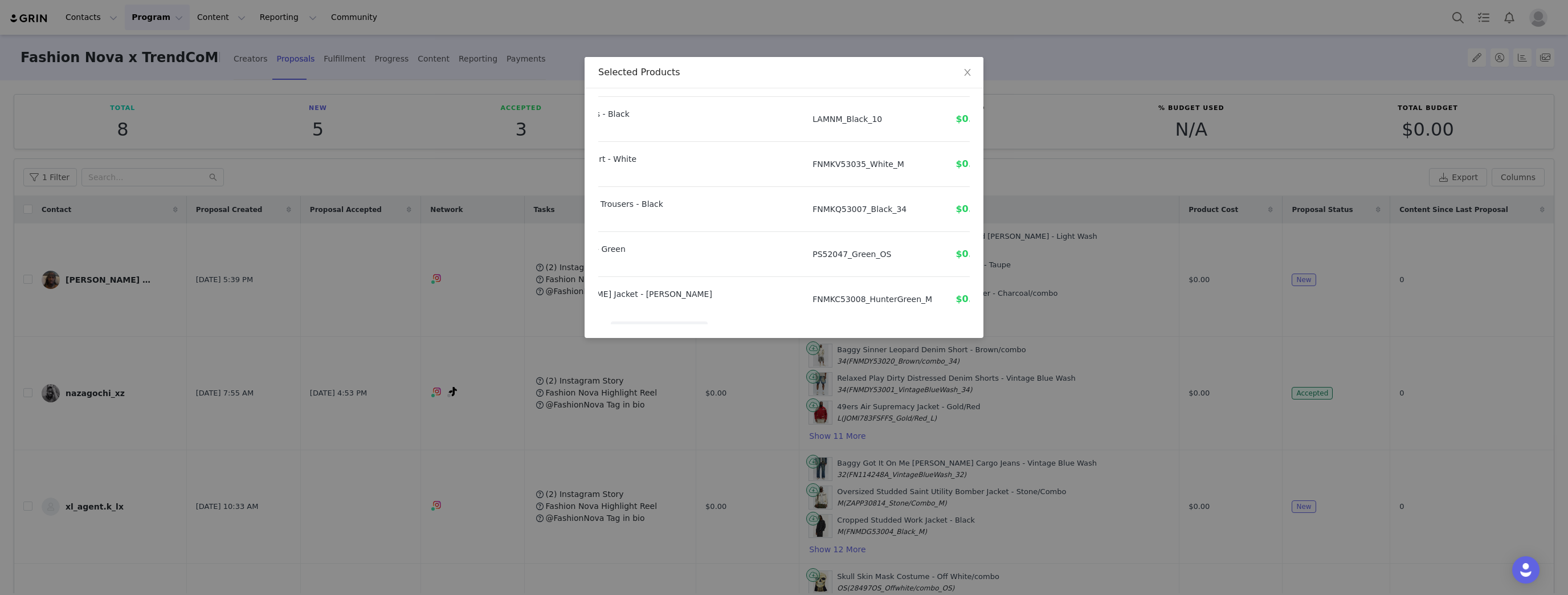
scroll to position [456, 125]
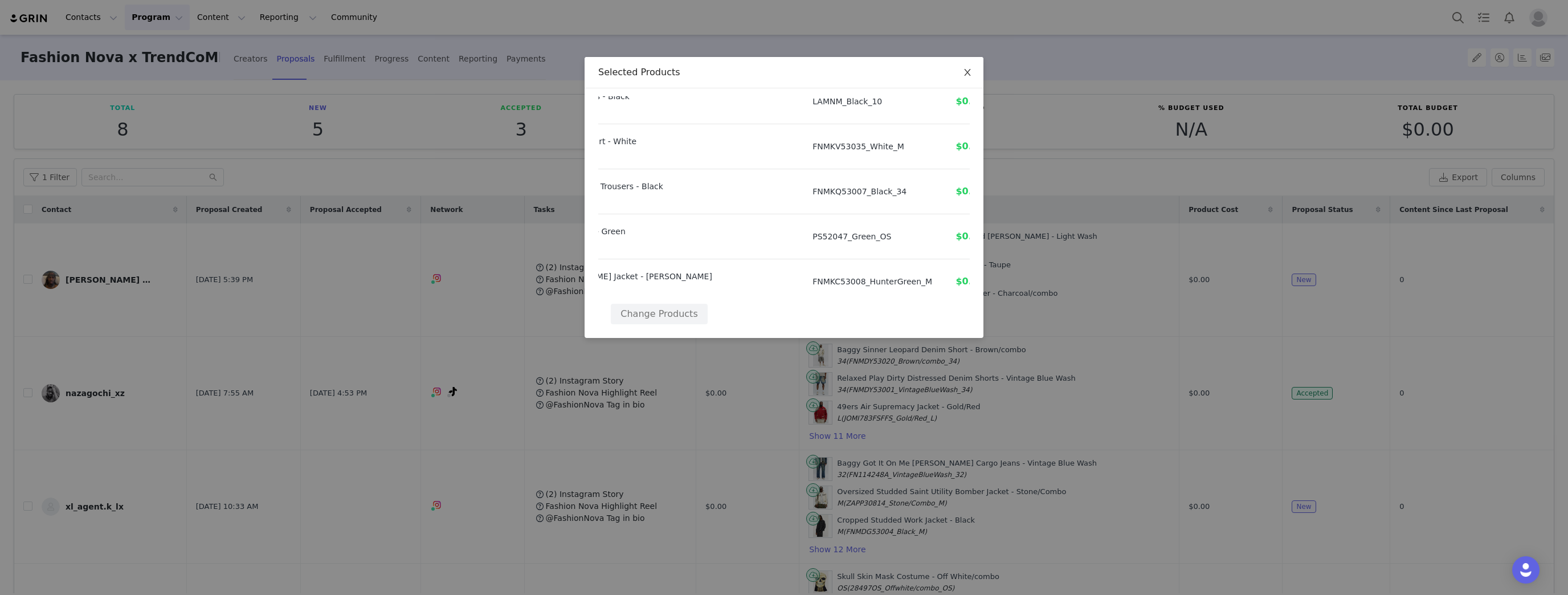
click at [966, 72] on icon "icon: close" at bounding box center [967, 72] width 6 height 6
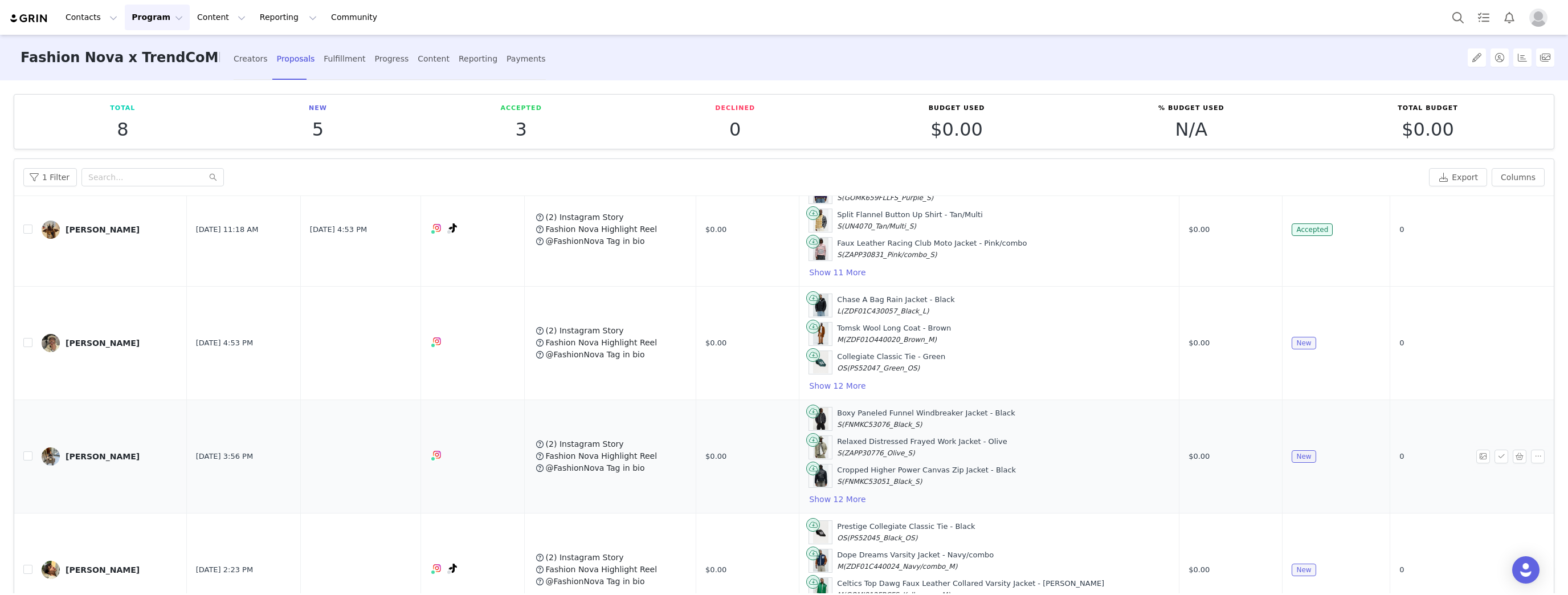
scroll to position [503, 0]
click at [32, 565] on input "checkbox" at bounding box center [28, 569] width 9 height 9
checkbox input "true"
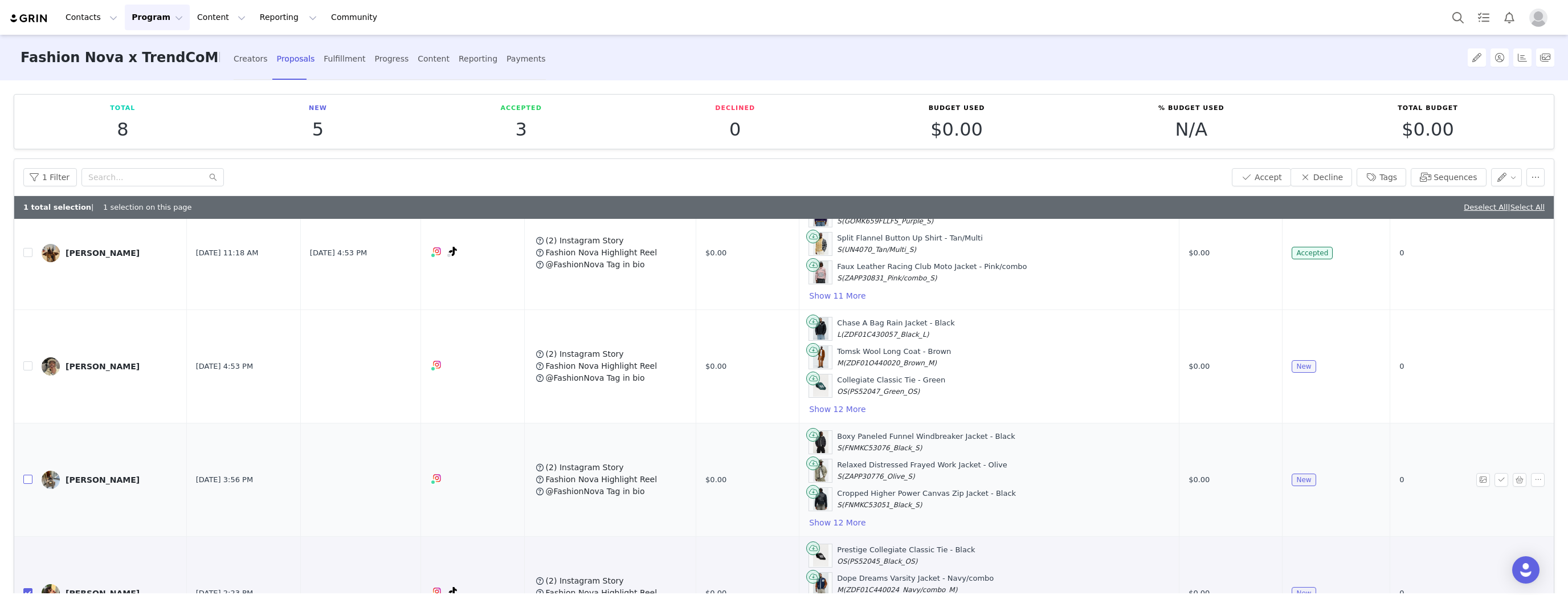
click at [26, 475] on input "checkbox" at bounding box center [28, 479] width 9 height 9
checkbox input "true"
click at [32, 362] on input "checkbox" at bounding box center [28, 366] width 9 height 9
checkbox input "true"
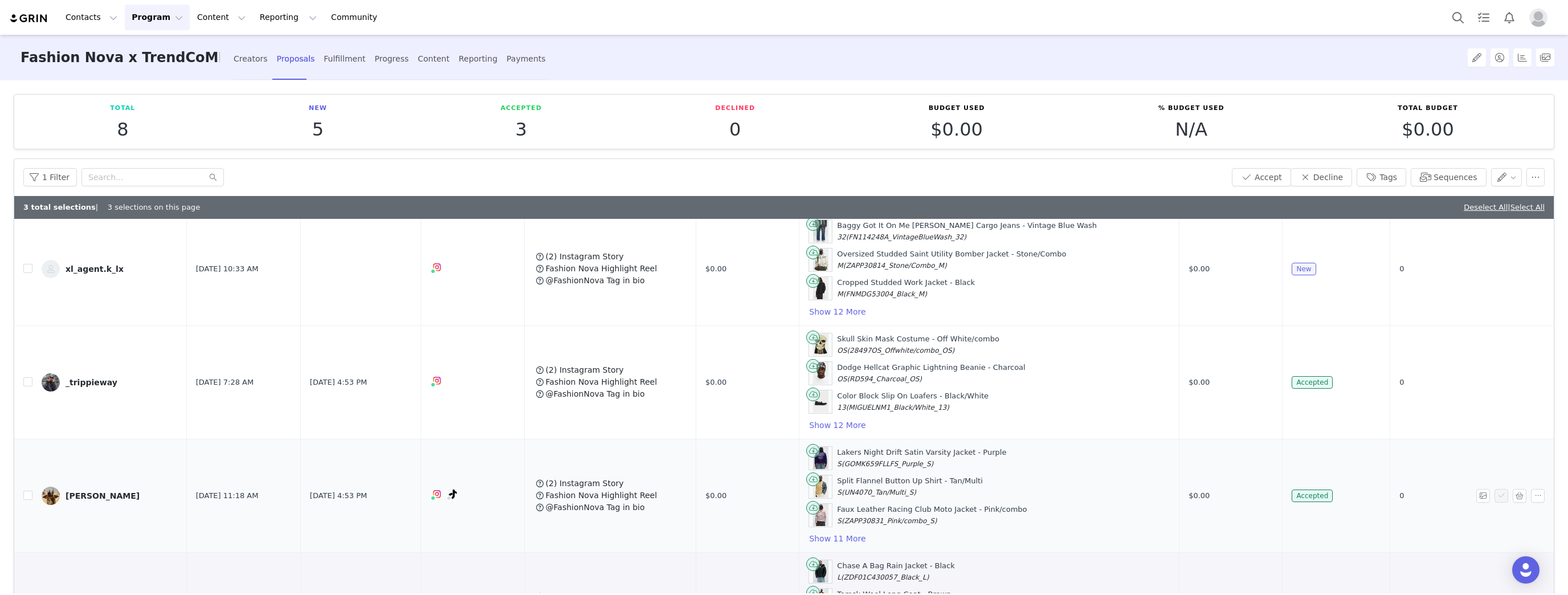
scroll to position [184, 0]
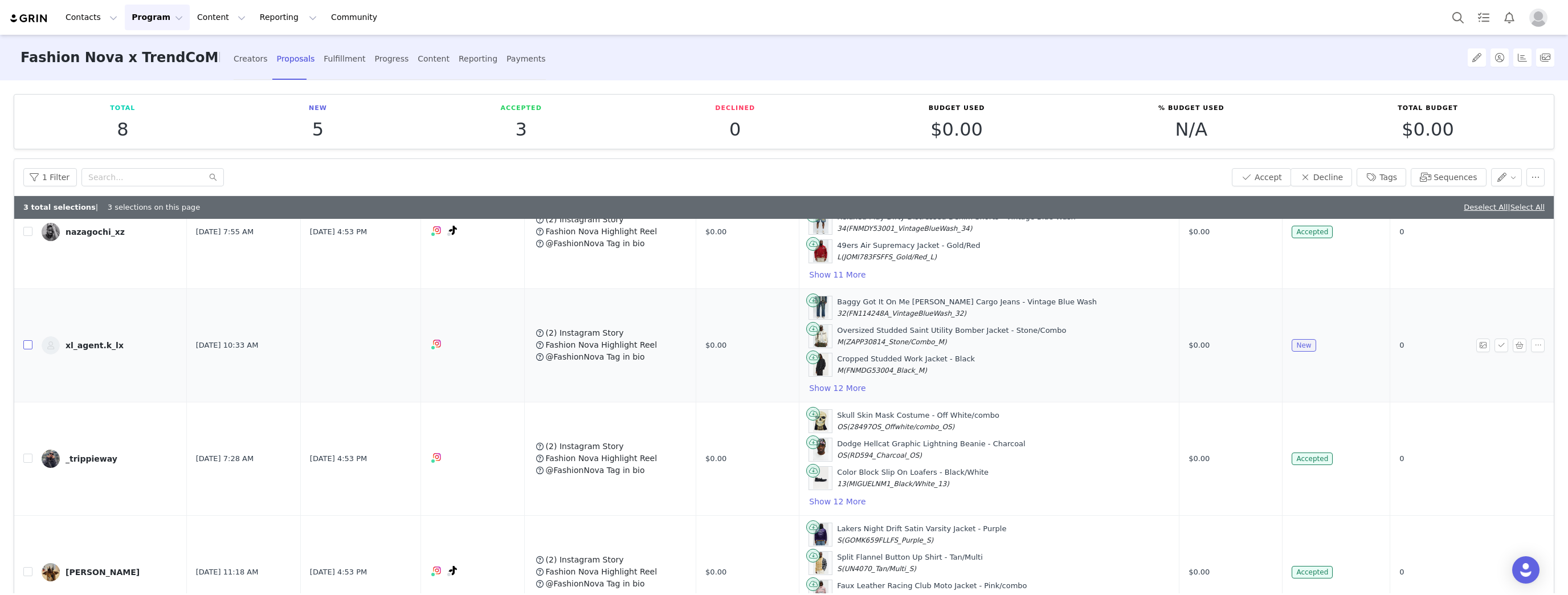
click at [28, 344] on input "checkbox" at bounding box center [28, 345] width 9 height 9
checkbox input "true"
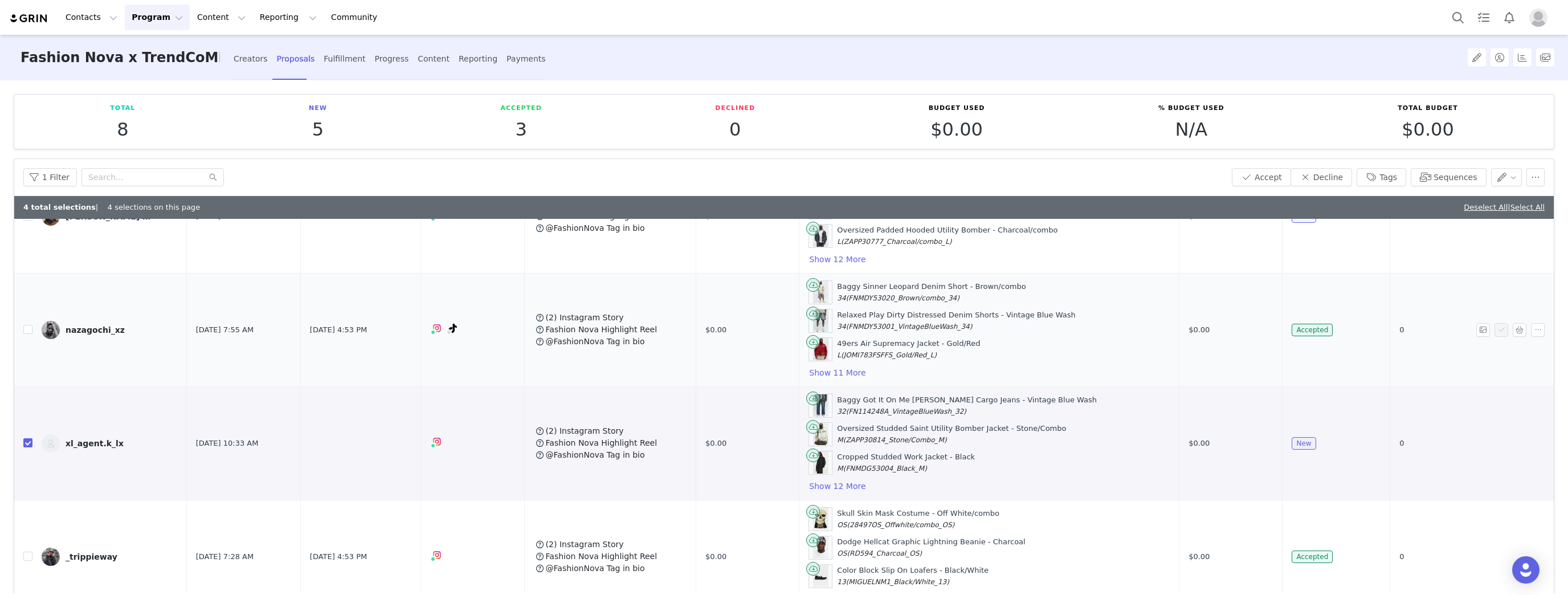
scroll to position [0, 0]
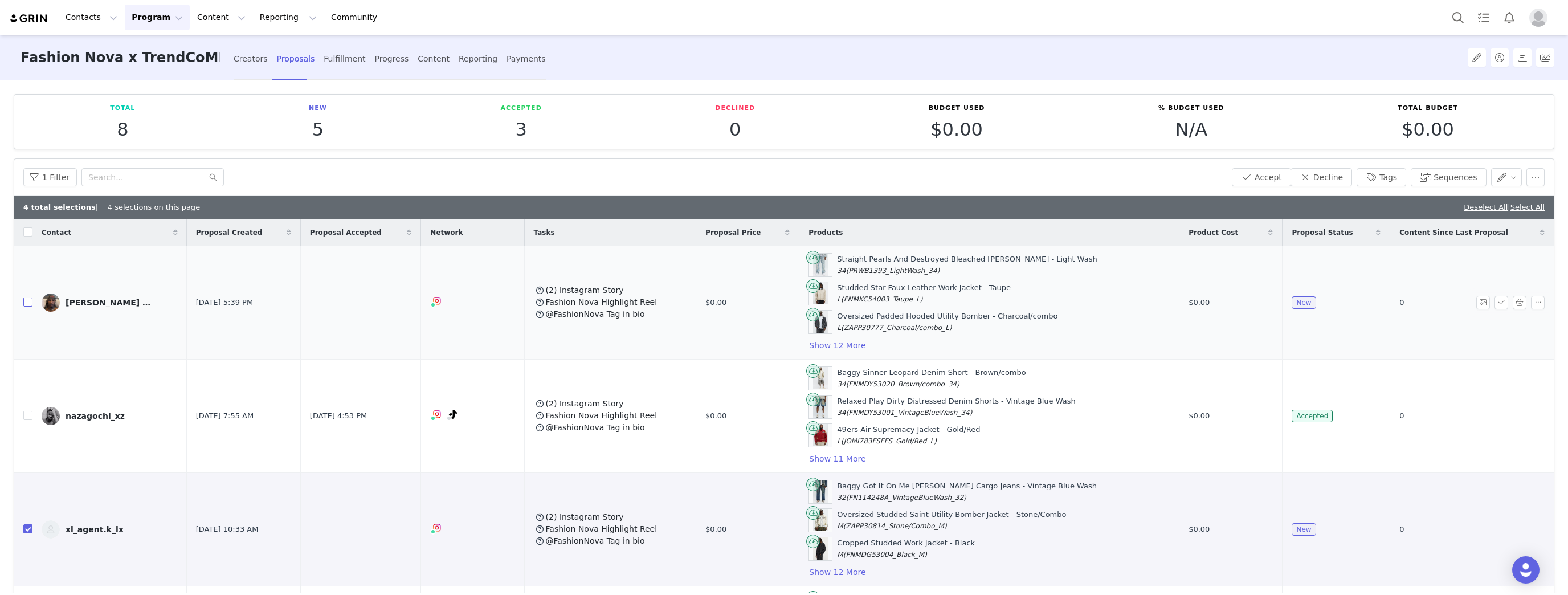
click at [31, 298] on input "checkbox" at bounding box center [28, 302] width 9 height 9
checkbox input "true"
click at [1254, 176] on button "Accept" at bounding box center [1261, 177] width 59 height 18
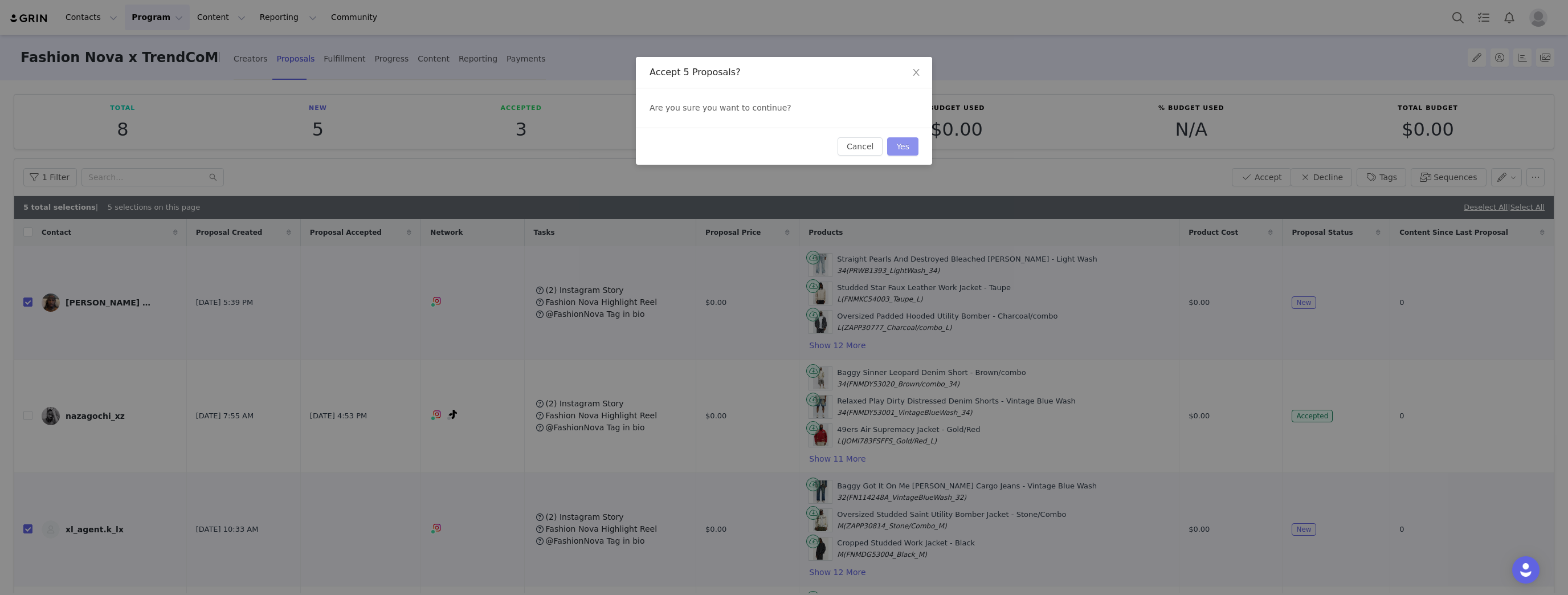
click at [908, 147] on button "Yes" at bounding box center [903, 146] width 32 height 18
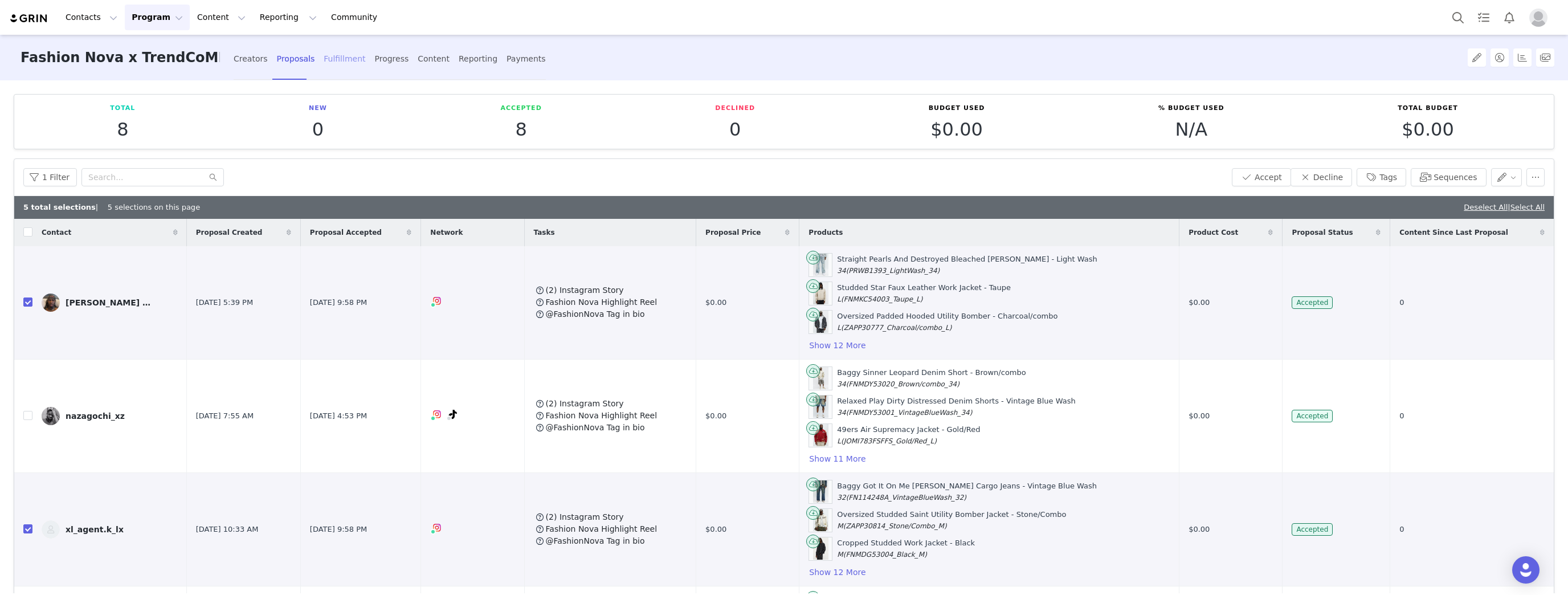
click at [340, 65] on div "Fulfillment" at bounding box center [344, 58] width 41 height 30
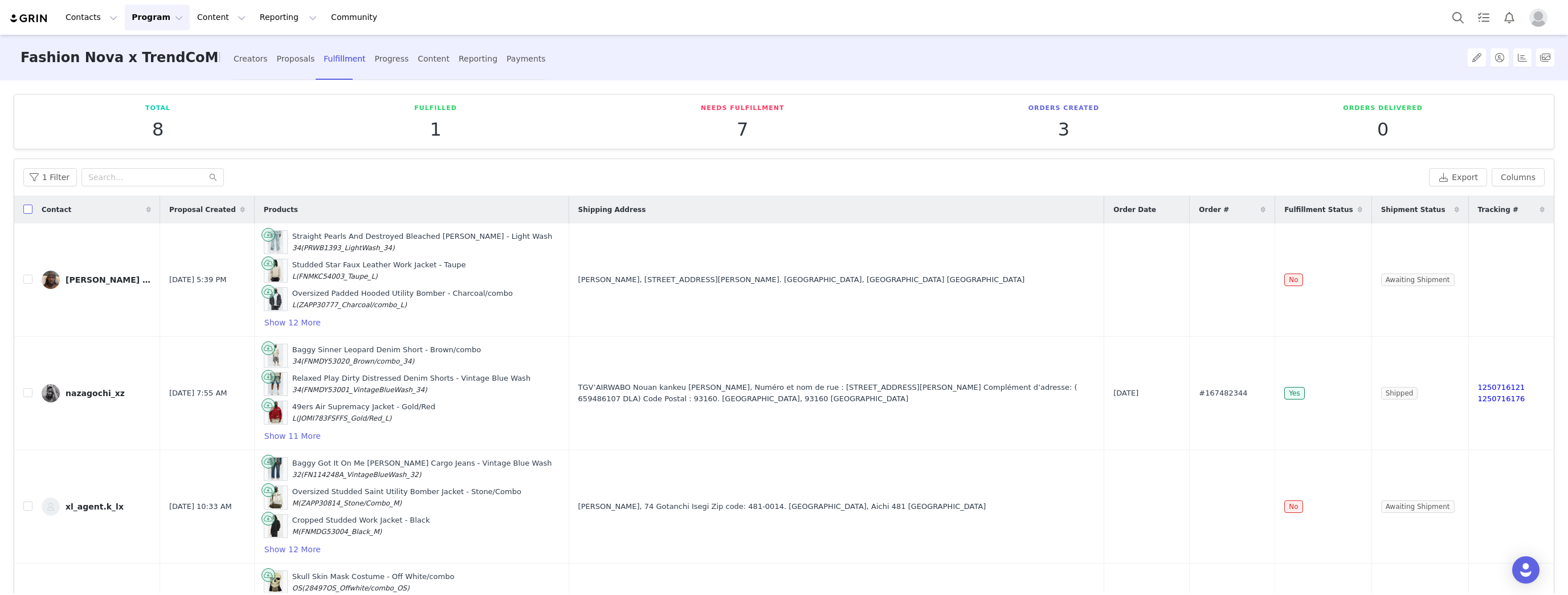
click at [25, 209] on input "checkbox" at bounding box center [28, 208] width 9 height 9
checkbox input "true"
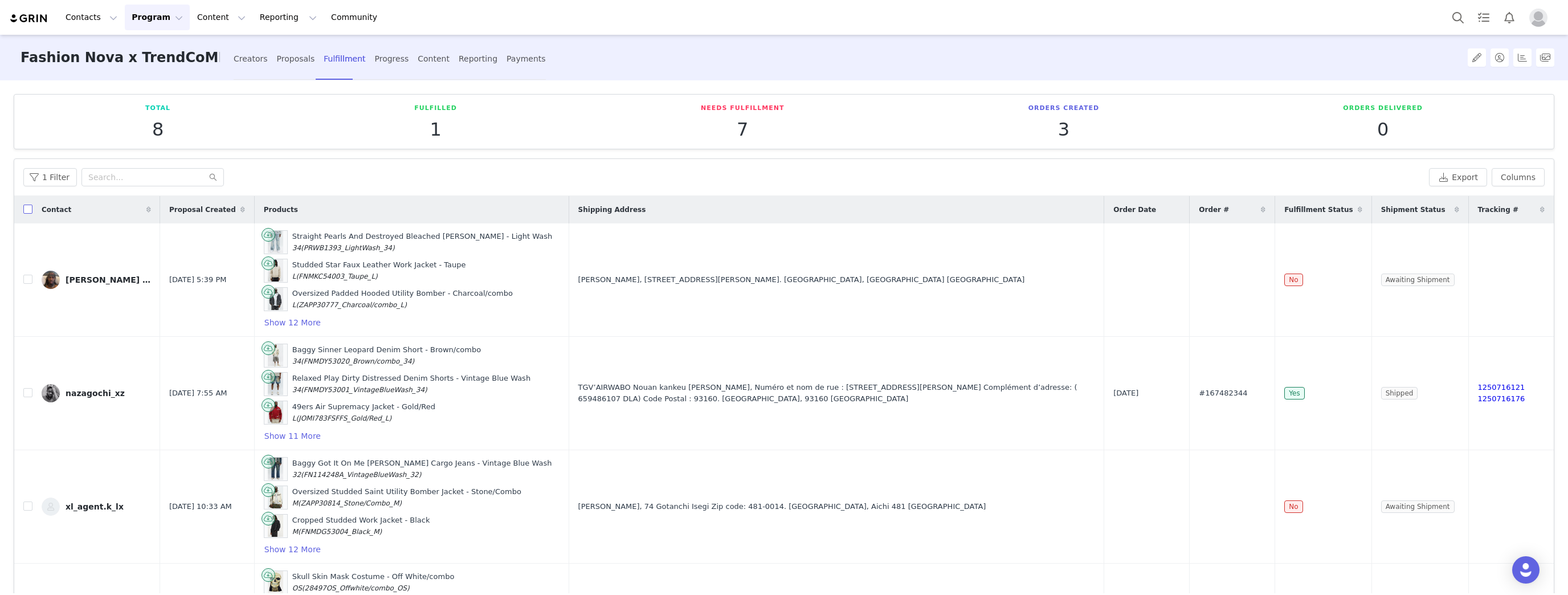
checkbox input "true"
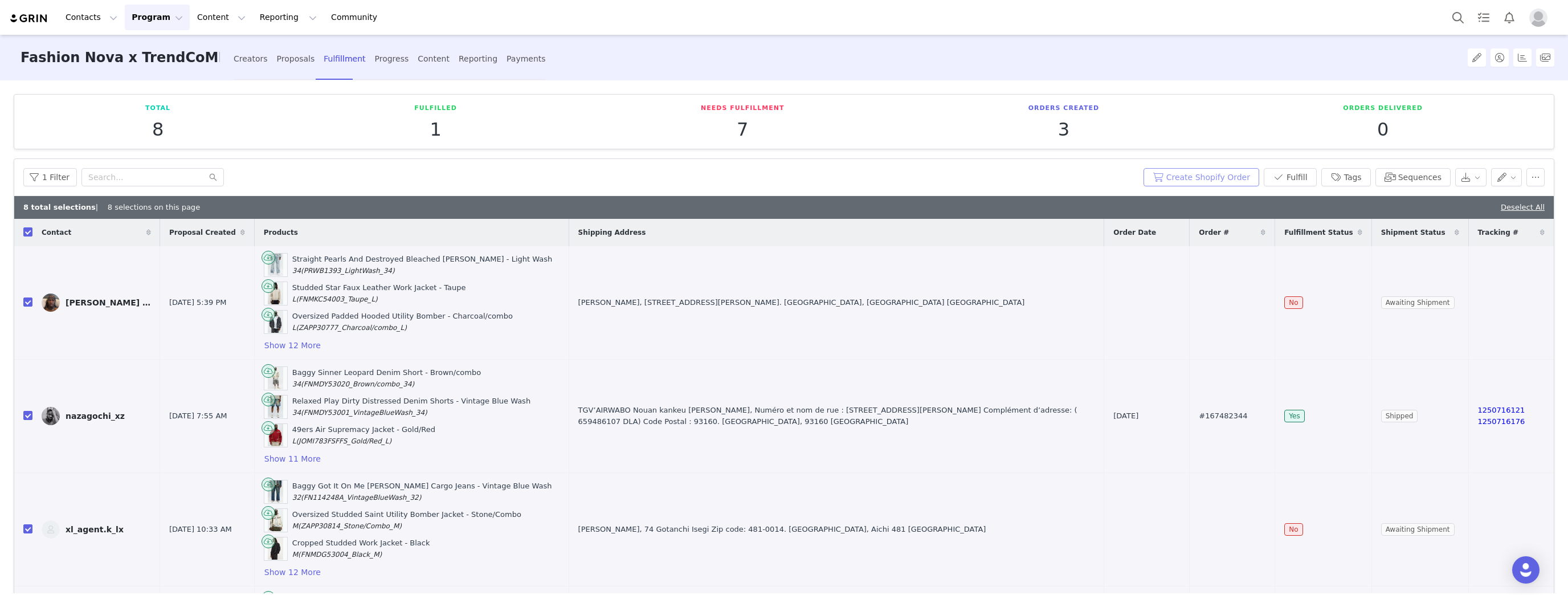
click at [1190, 173] on button "Create Shopify Order" at bounding box center [1201, 177] width 116 height 18
click at [788, 168] on div "1 Filter" at bounding box center [581, 177] width 1115 height 18
click at [1532, 206] on link "Deselect All" at bounding box center [1523, 207] width 44 height 9
checkbox input "false"
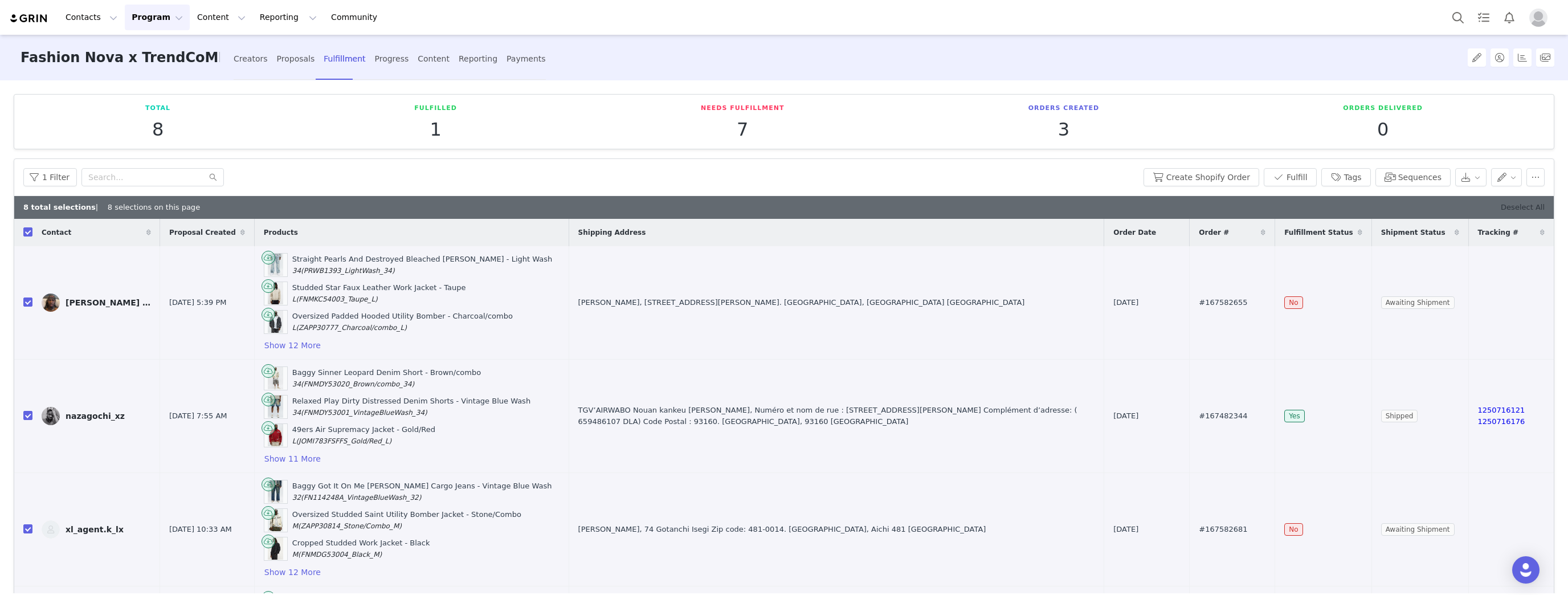
checkbox input "false"
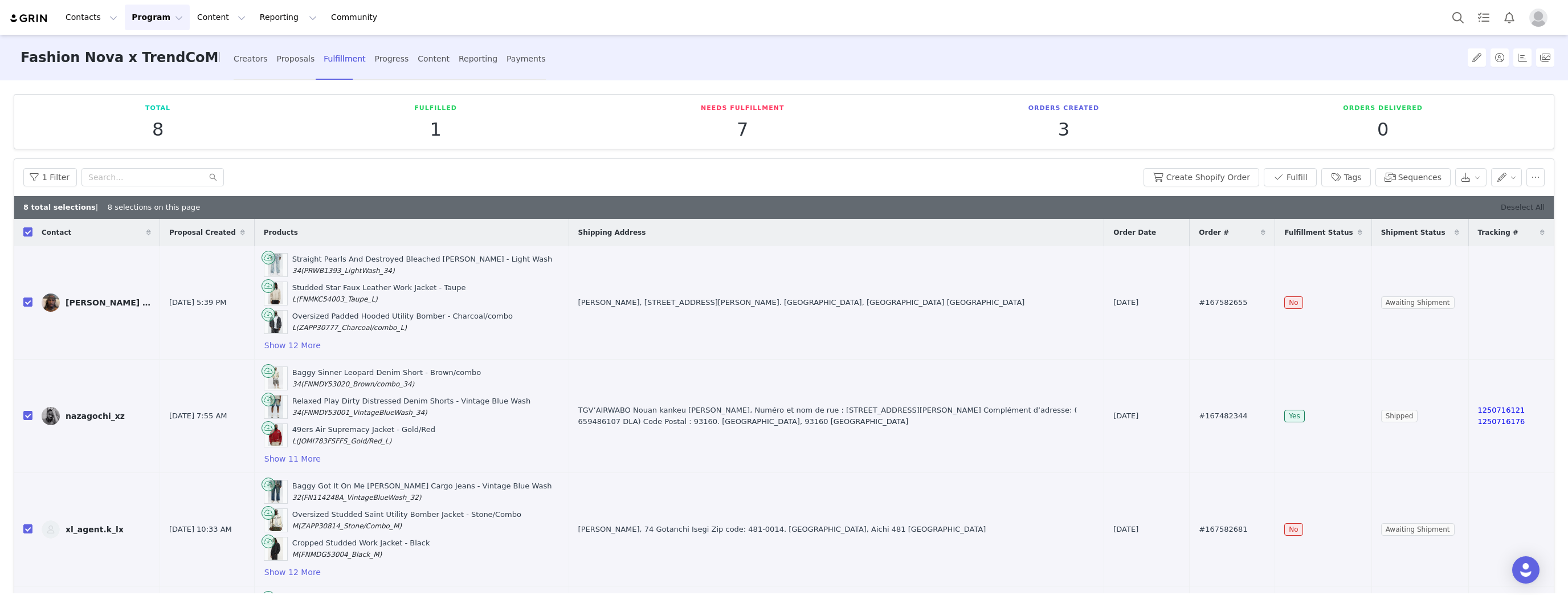
checkbox input "false"
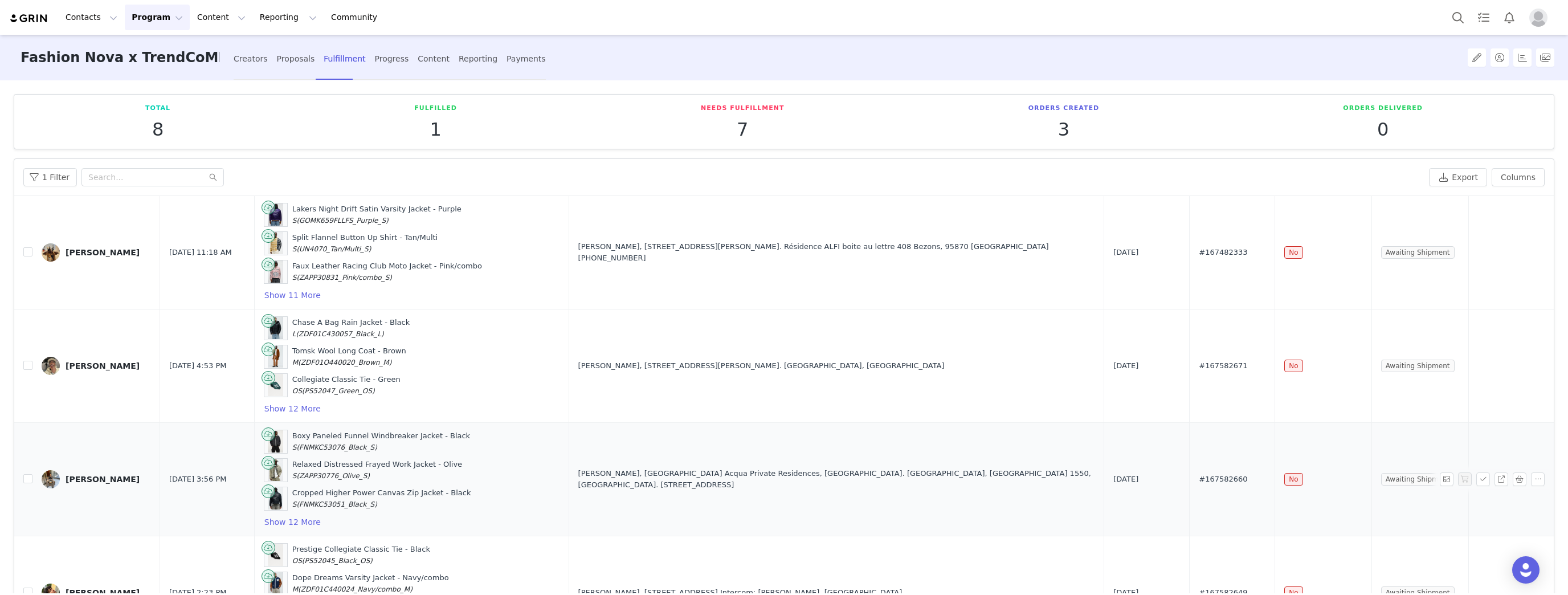
scroll to position [503, 0]
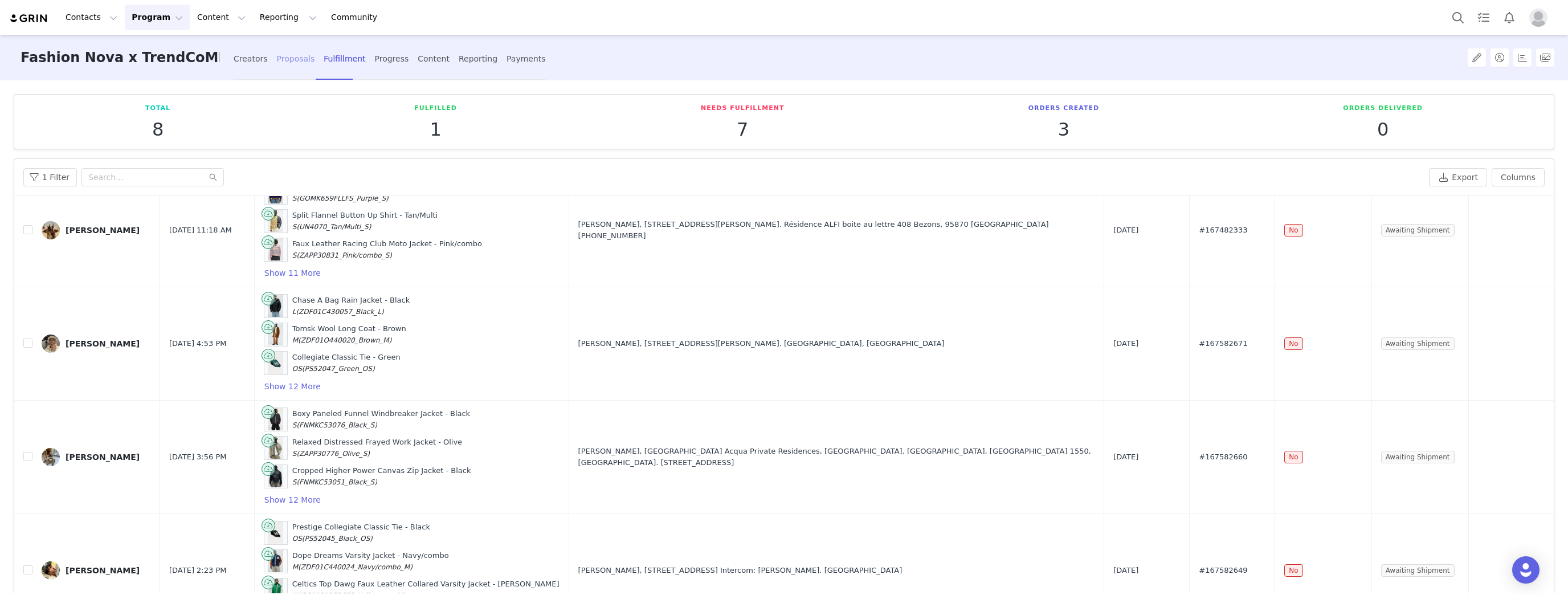
click at [279, 58] on div "Proposals" at bounding box center [296, 58] width 38 height 30
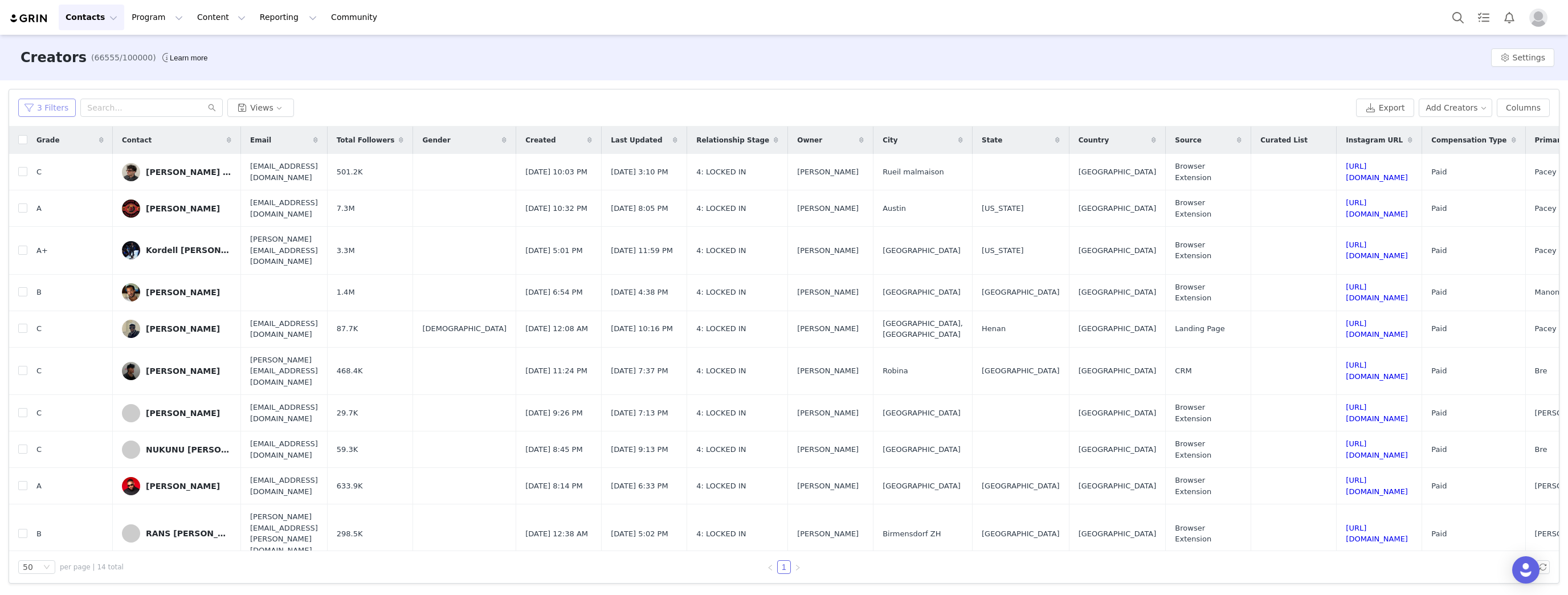
click at [45, 99] on button "3 Filters" at bounding box center [46, 108] width 58 height 18
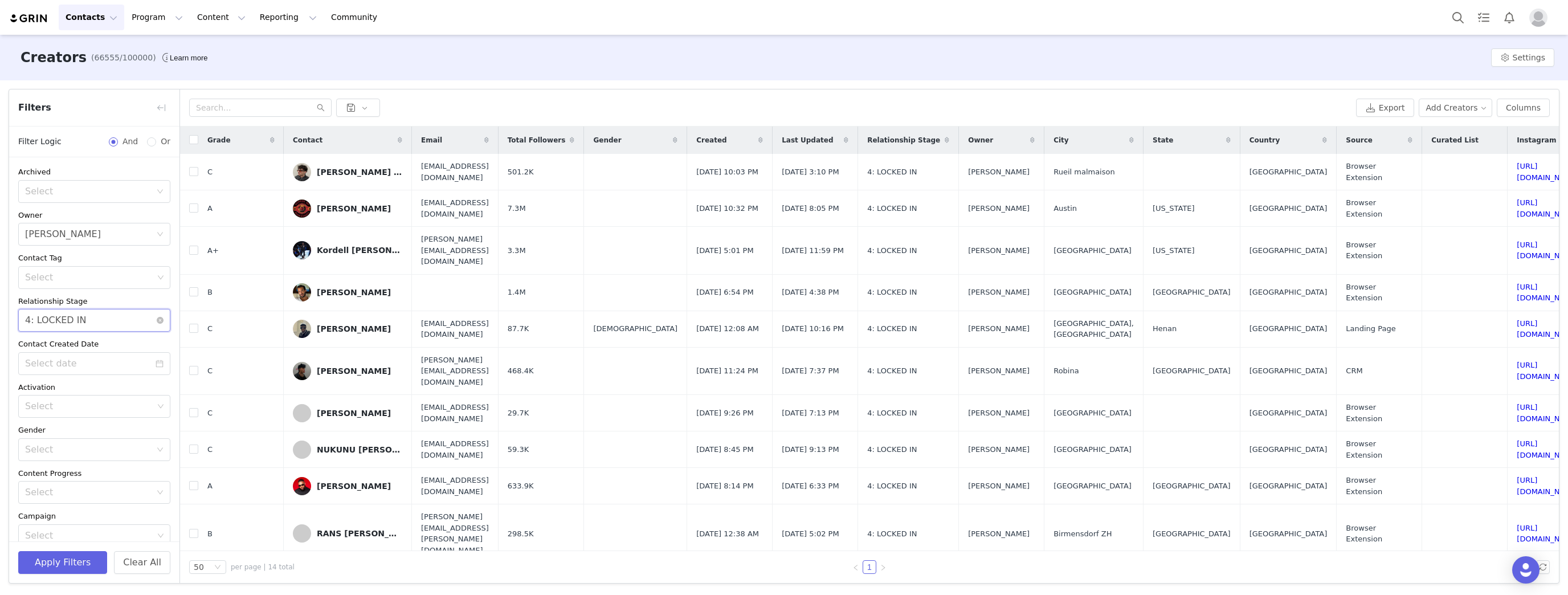
click at [111, 319] on div "Select 4: LOCKED IN" at bounding box center [91, 320] width 131 height 22
click at [122, 413] on li "4B: LOCKED IN - AGENCY CAMPAIGN" at bounding box center [90, 415] width 145 height 18
drag, startPoint x: 52, startPoint y: 565, endPoint x: 131, endPoint y: 203, distance: 370.5
click at [51, 565] on button "Apply Filters" at bounding box center [62, 563] width 89 height 23
